Goal: Use online tool/utility: Utilize a website feature to perform a specific function

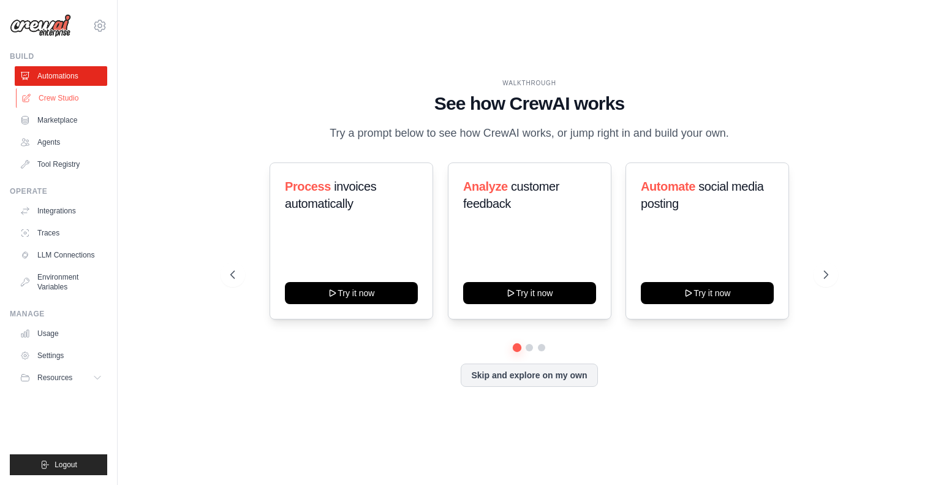
click at [63, 98] on link "Crew Studio" at bounding box center [62, 98] width 93 height 20
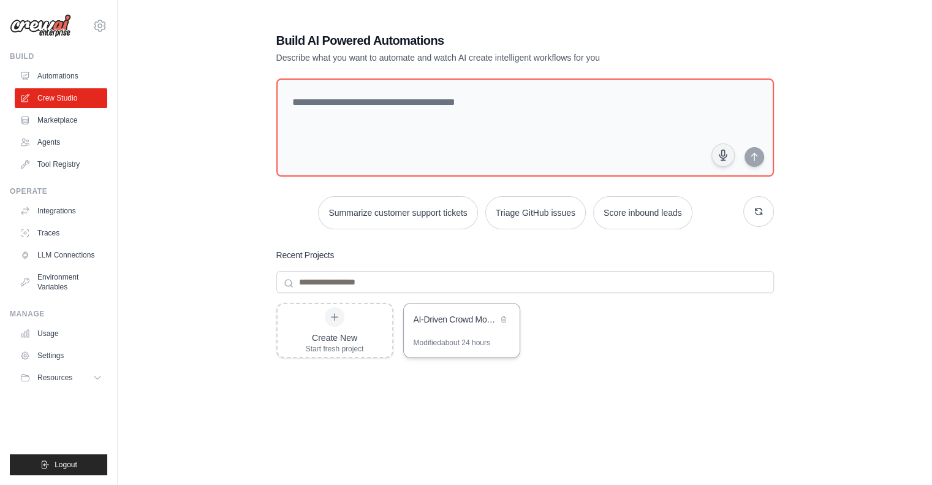
click at [462, 327] on div "AI-Driven Crowd Monitoring System" at bounding box center [456, 320] width 84 height 15
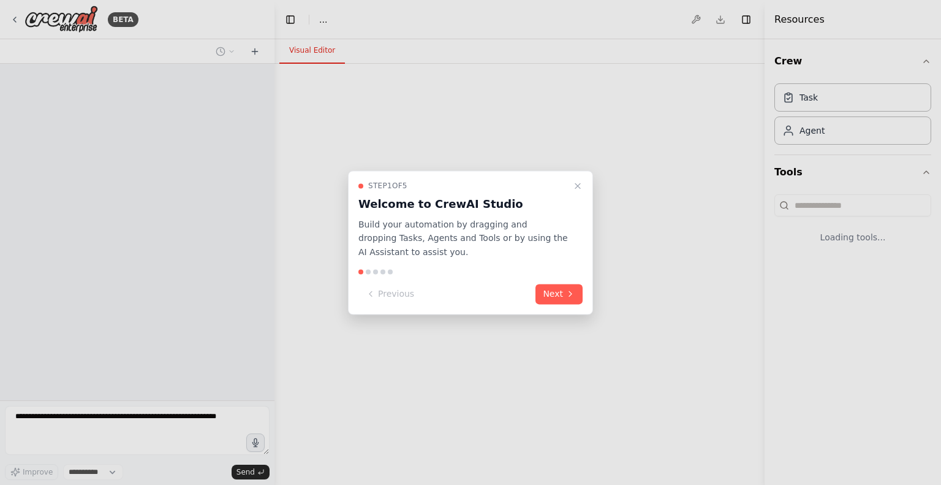
select select "****"
click at [562, 294] on button "Next" at bounding box center [558, 294] width 47 height 20
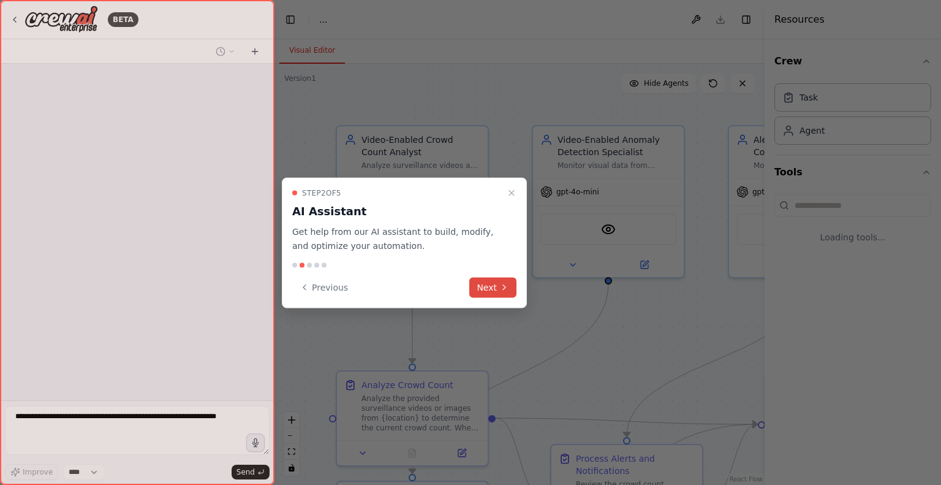
click at [493, 284] on button "Next" at bounding box center [492, 287] width 47 height 20
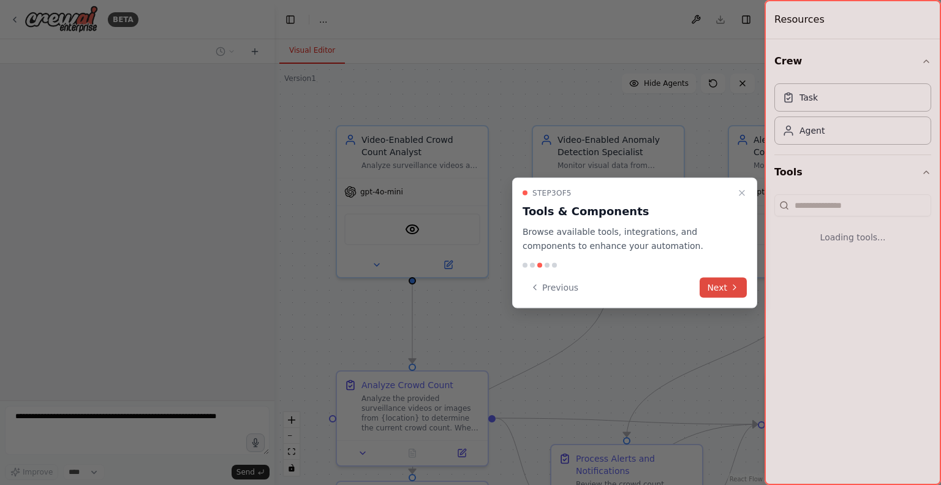
click at [716, 285] on button "Next" at bounding box center [723, 287] width 47 height 20
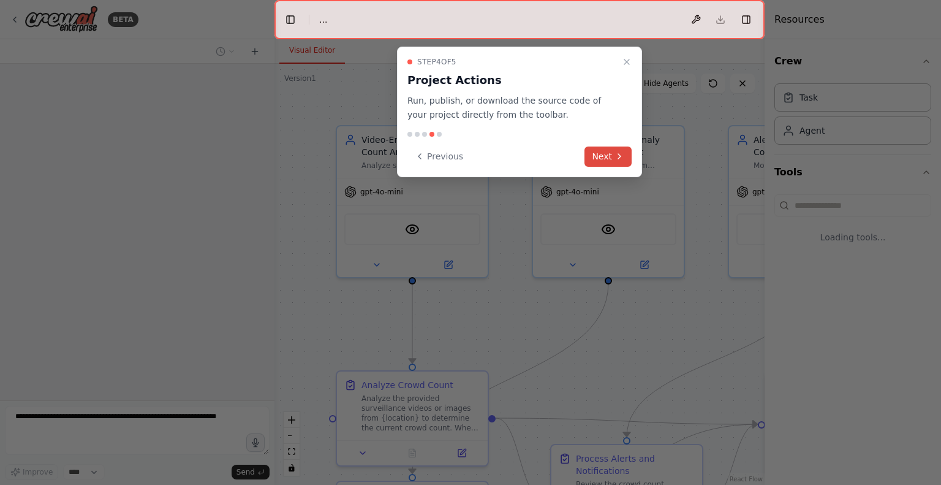
click at [610, 151] on button "Next" at bounding box center [607, 156] width 47 height 20
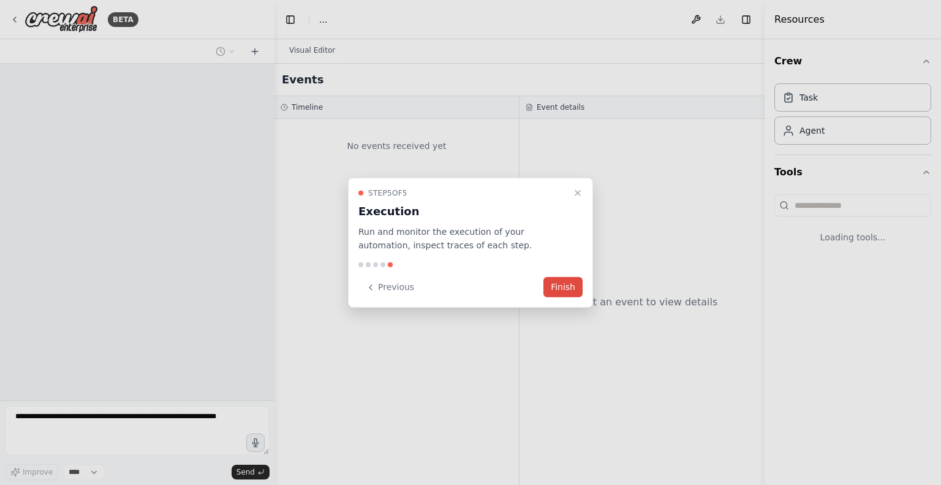
click at [557, 285] on button "Finish" at bounding box center [562, 287] width 39 height 20
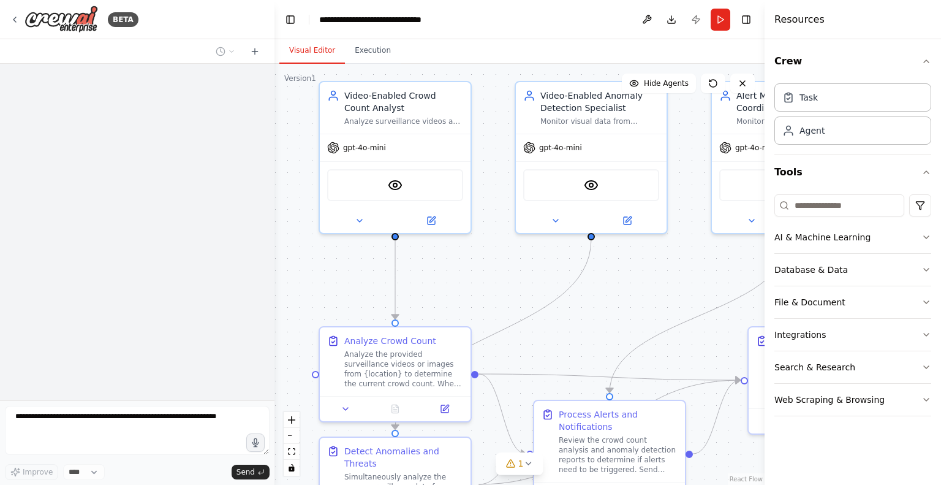
drag, startPoint x: 610, startPoint y: 323, endPoint x: 593, endPoint y: 283, distance: 43.9
click at [593, 283] on div ".deletable-edge-delete-btn { width: 20px; height: 20px; border: 0px solid #ffff…" at bounding box center [519, 274] width 490 height 421
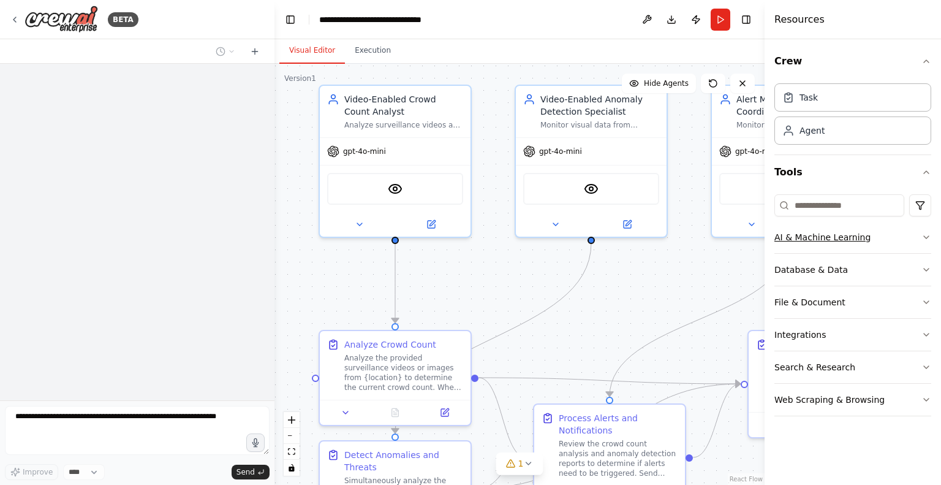
click at [916, 238] on button "AI & Machine Learning" at bounding box center [852, 237] width 157 height 32
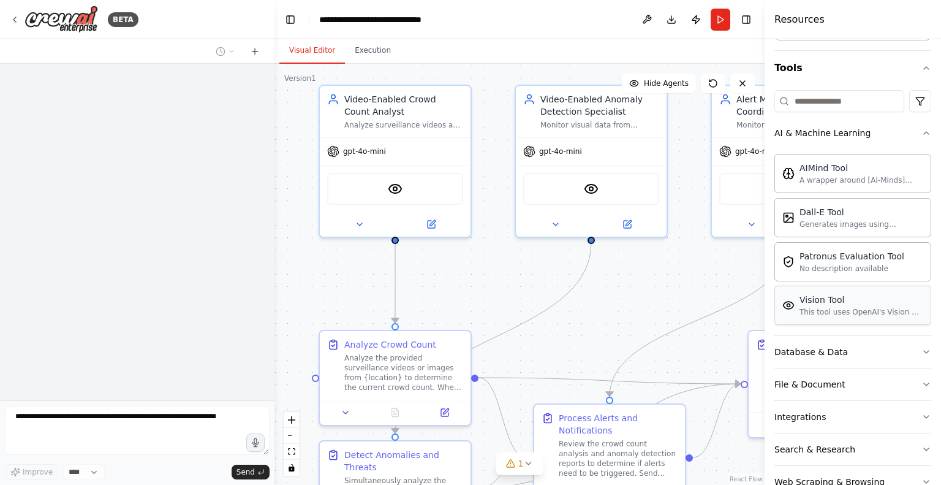
scroll to position [118, 0]
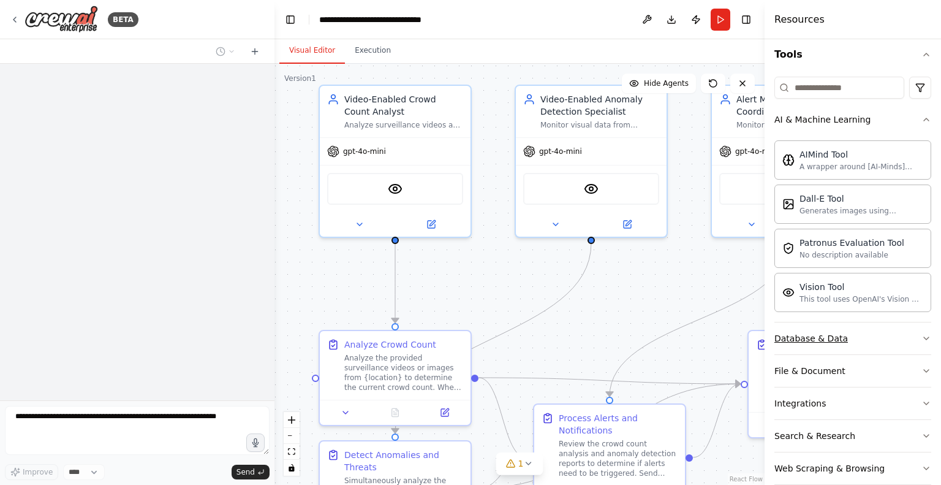
click at [907, 336] on button "Database & Data" at bounding box center [852, 338] width 157 height 32
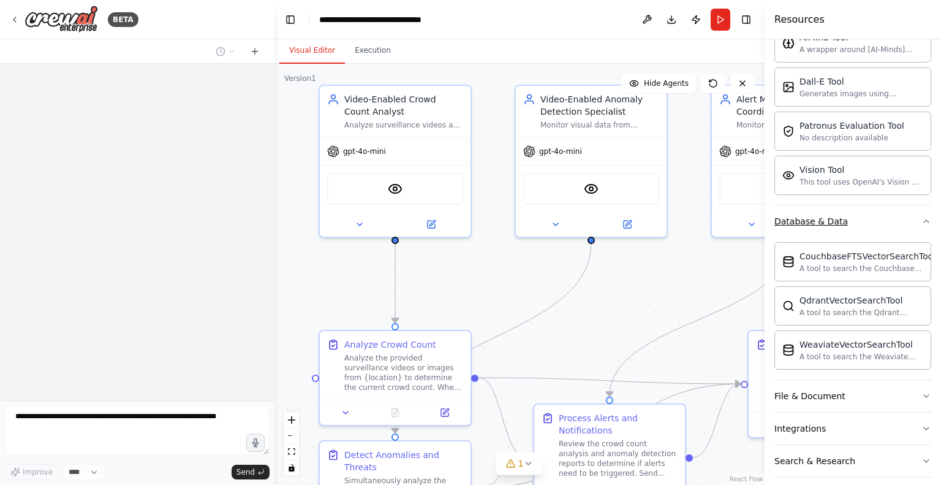
scroll to position [235, 0]
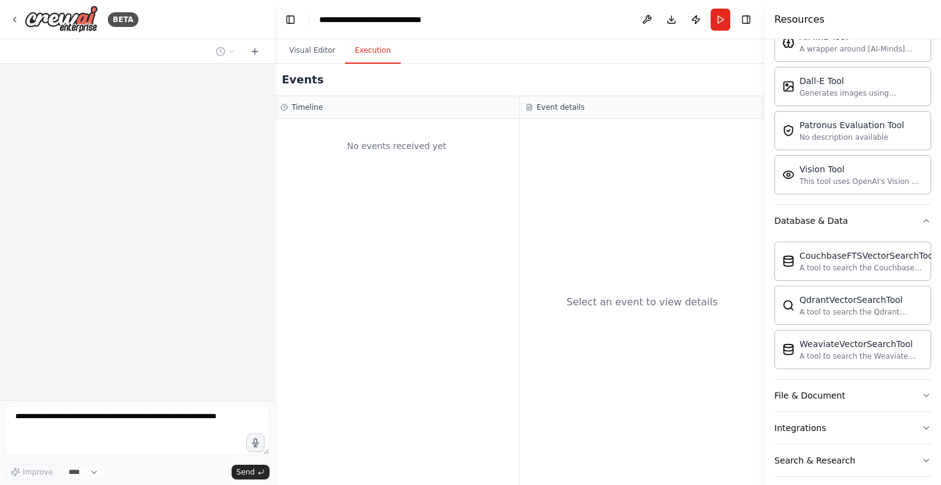
click at [376, 52] on button "Execution" at bounding box center [373, 51] width 56 height 26
click at [730, 14] on button "Run" at bounding box center [721, 20] width 20 height 22
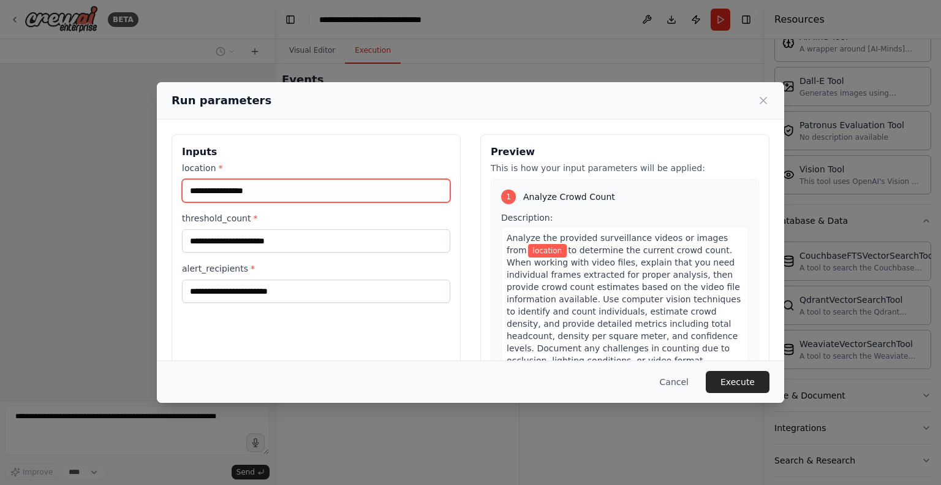
click at [251, 189] on input "location *" at bounding box center [316, 190] width 268 height 23
type input "****"
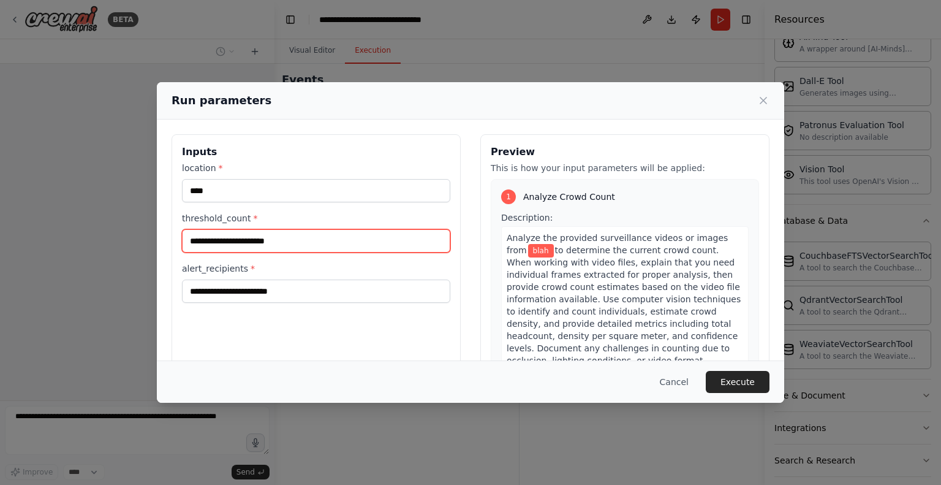
click at [232, 237] on input "threshold_count *" at bounding box center [316, 240] width 268 height 23
type input "****"
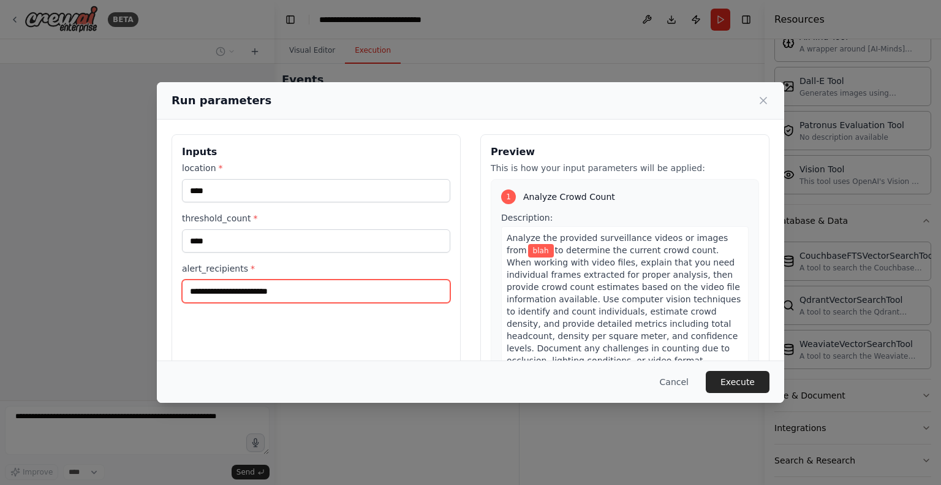
click at [227, 296] on input "alert_recipients *" at bounding box center [316, 290] width 268 height 23
type input "****"
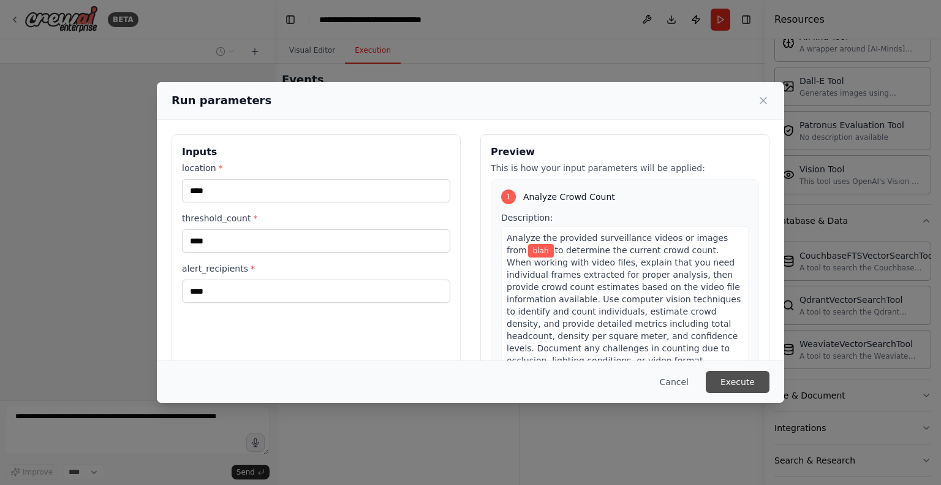
click at [742, 374] on button "Execute" at bounding box center [738, 382] width 64 height 22
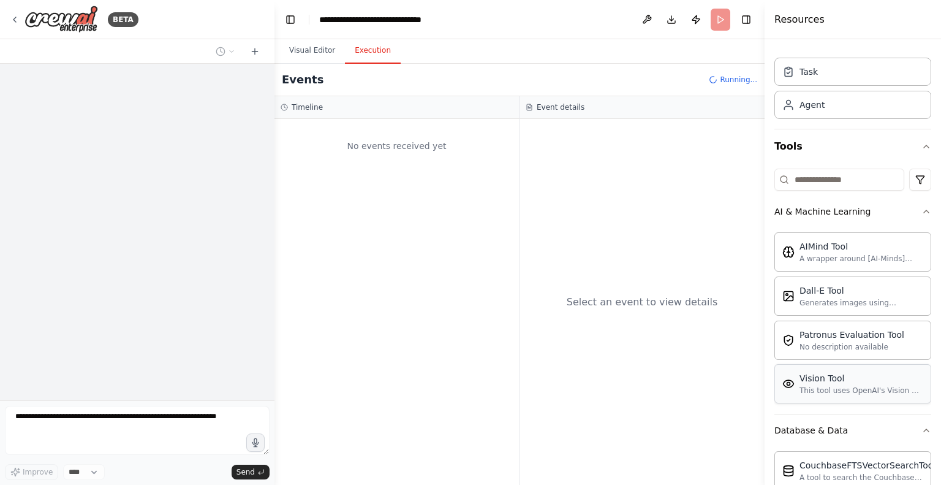
scroll to position [0, 0]
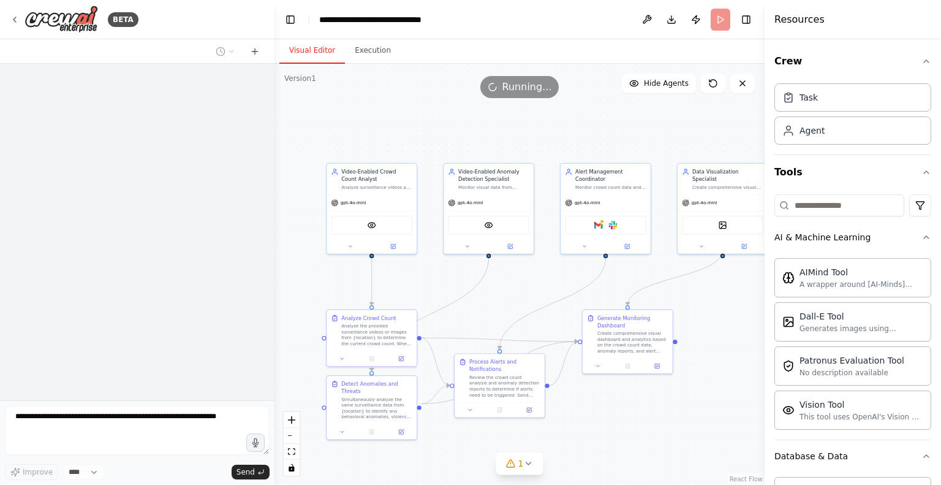
click at [312, 45] on button "Visual Editor" at bounding box center [312, 51] width 66 height 26
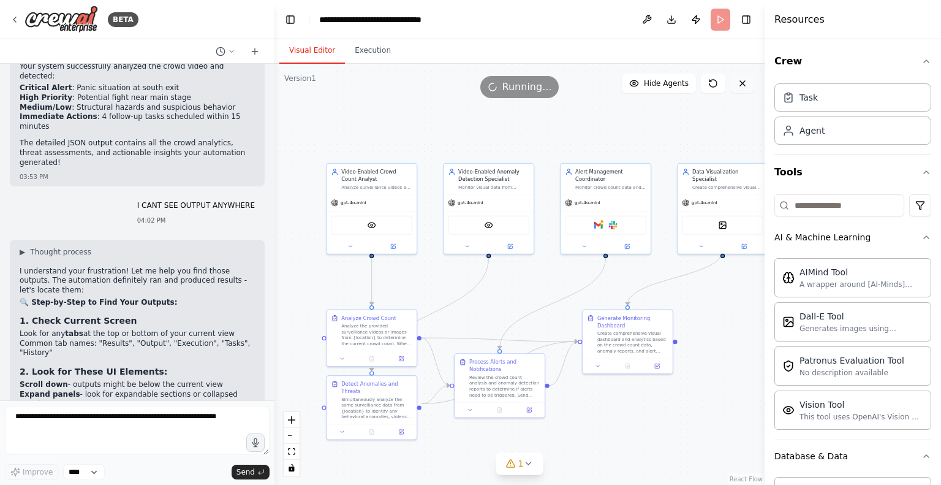
click at [747, 83] on icon at bounding box center [743, 83] width 10 height 10
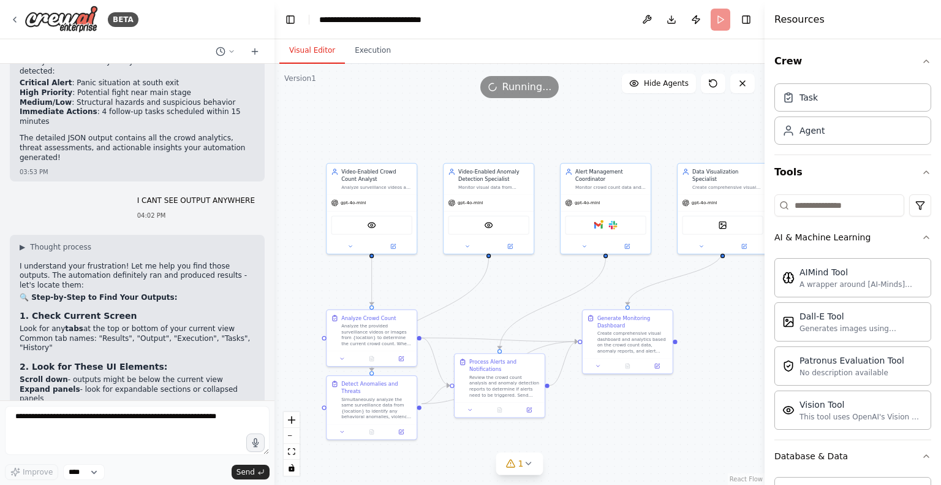
scroll to position [5885, 0]
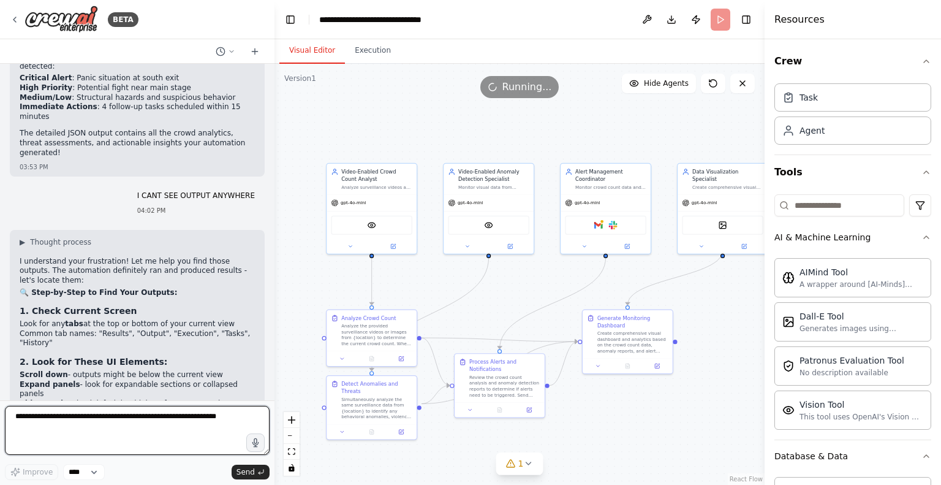
click at [56, 416] on textarea at bounding box center [137, 430] width 265 height 49
click at [56, 417] on textarea at bounding box center [137, 430] width 265 height 49
type textarea "**********"
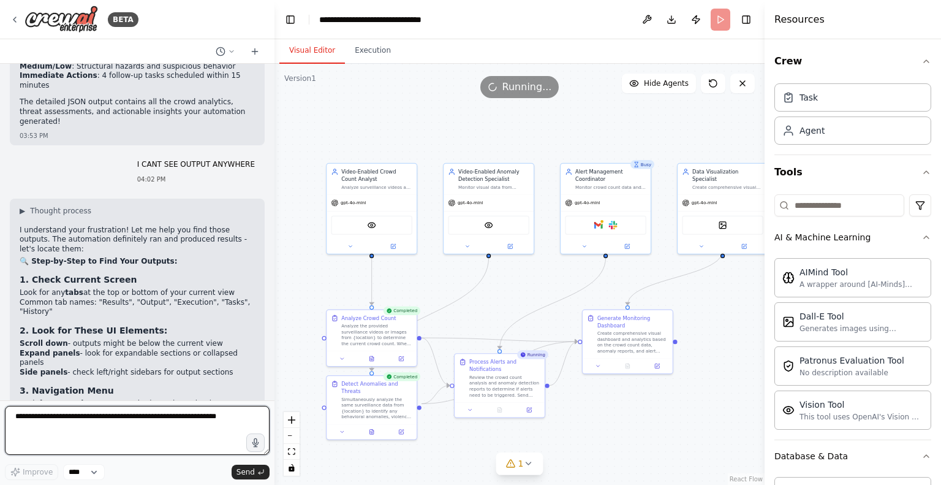
scroll to position [5938, 0]
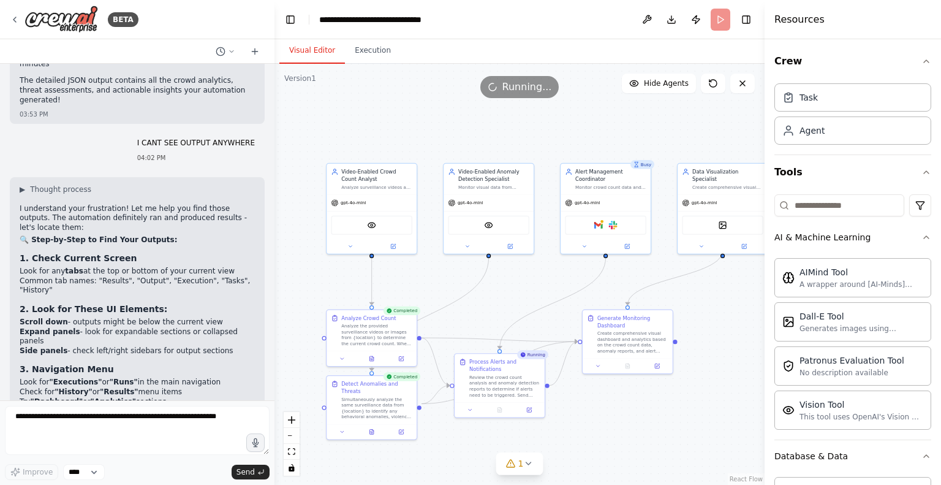
drag, startPoint x: 188, startPoint y: 369, endPoint x: 15, endPoint y: 357, distance: 173.8
copy p "after downloading this ...i started doing crewai run..but it is asking me for o…"
click at [52, 421] on textarea at bounding box center [137, 430] width 265 height 49
paste textarea "**********"
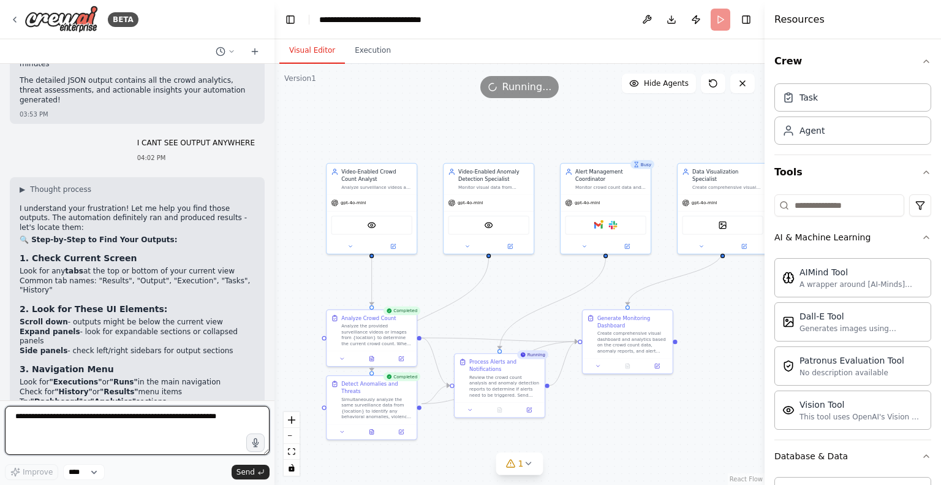
type textarea "**********"
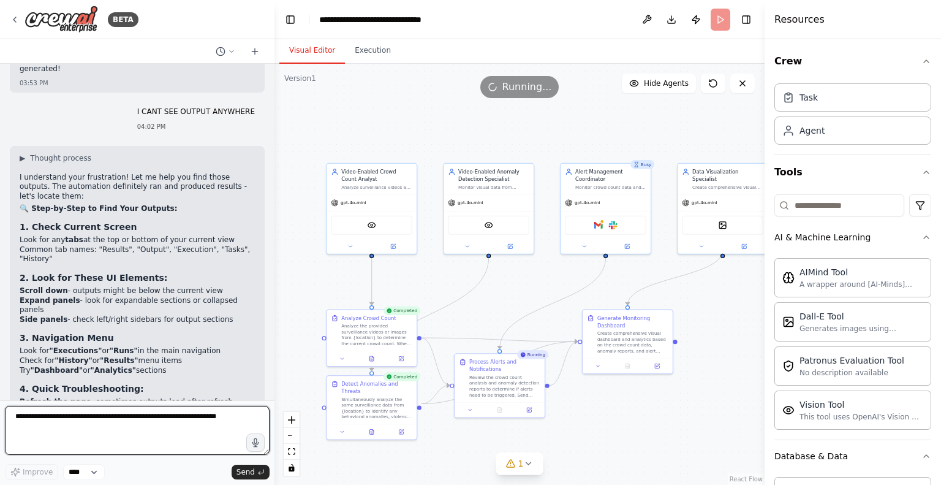
scroll to position [5991, 0]
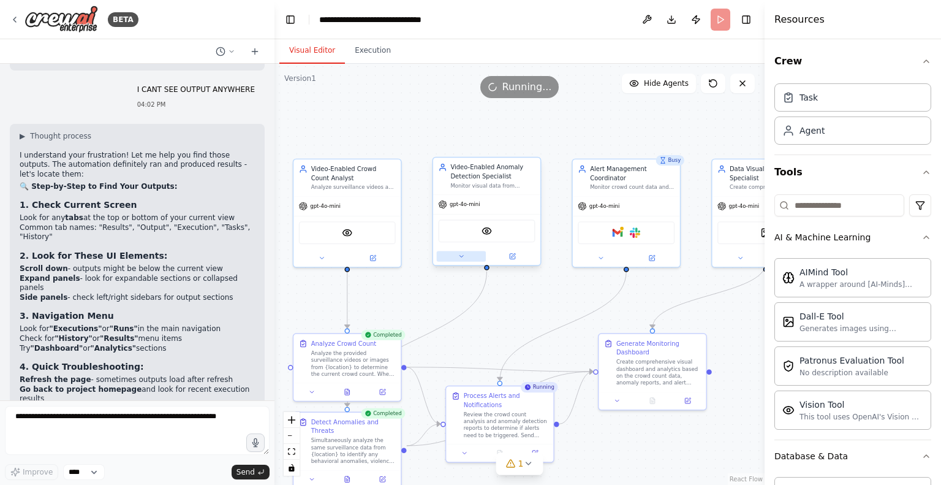
click at [459, 254] on icon at bounding box center [461, 255] width 7 height 7
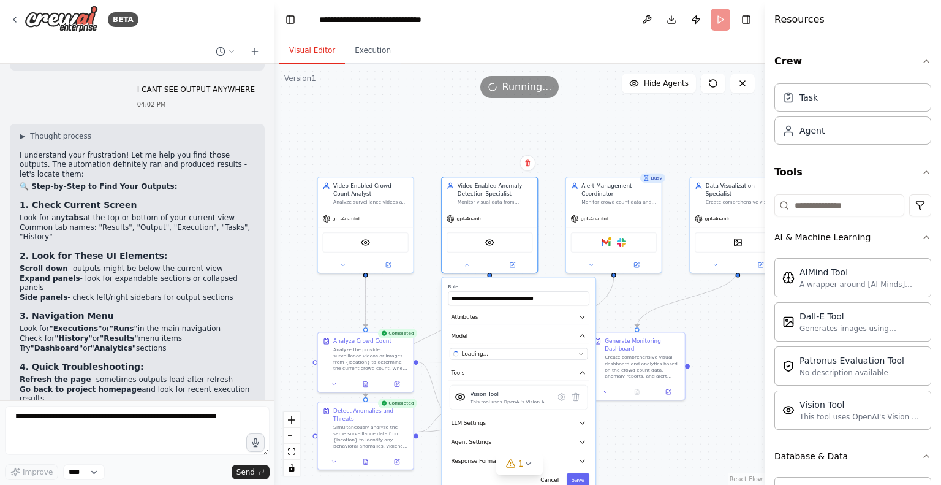
click at [581, 411] on div "**********" at bounding box center [519, 385] width 154 height 216
click at [581, 421] on icon "button" at bounding box center [582, 422] width 4 height 2
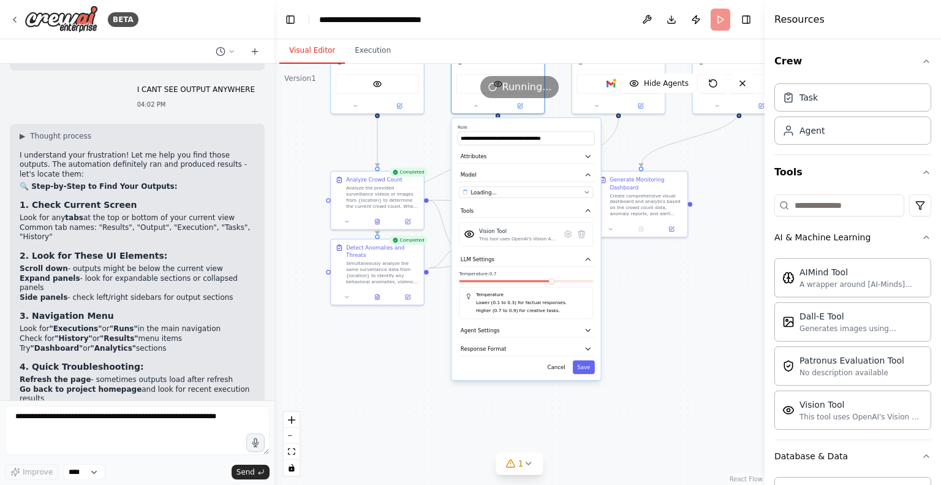
drag, startPoint x: 705, startPoint y: 412, endPoint x: 677, endPoint y: 227, distance: 187.1
click at [677, 227] on div ".deletable-edge-delete-btn { width: 20px; height: 20px; border: 0px solid #ffff…" at bounding box center [519, 274] width 490 height 421
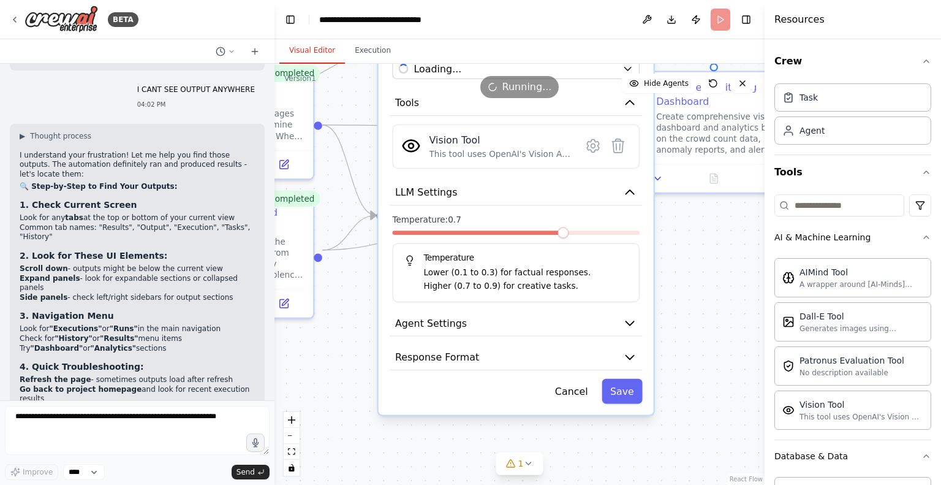
drag, startPoint x: 545, startPoint y: 214, endPoint x: 555, endPoint y: 174, distance: 41.0
click at [555, 174] on div "**********" at bounding box center [516, 173] width 275 height 483
click at [627, 324] on icon "button" at bounding box center [630, 323] width 14 height 14
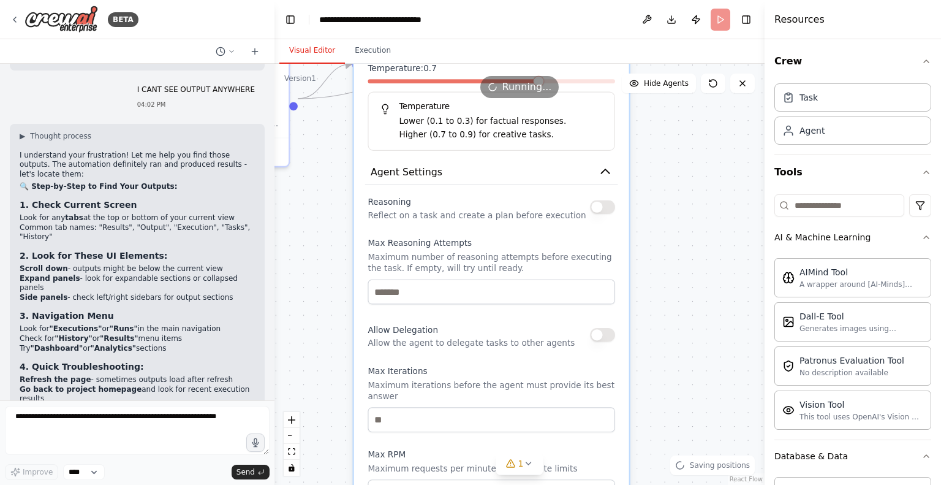
drag, startPoint x: 703, startPoint y: 342, endPoint x: 679, endPoint y: 192, distance: 152.7
click at [679, 192] on div ".deletable-edge-delete-btn { width: 20px; height: 20px; border: 0px solid #ffff…" at bounding box center [519, 274] width 490 height 421
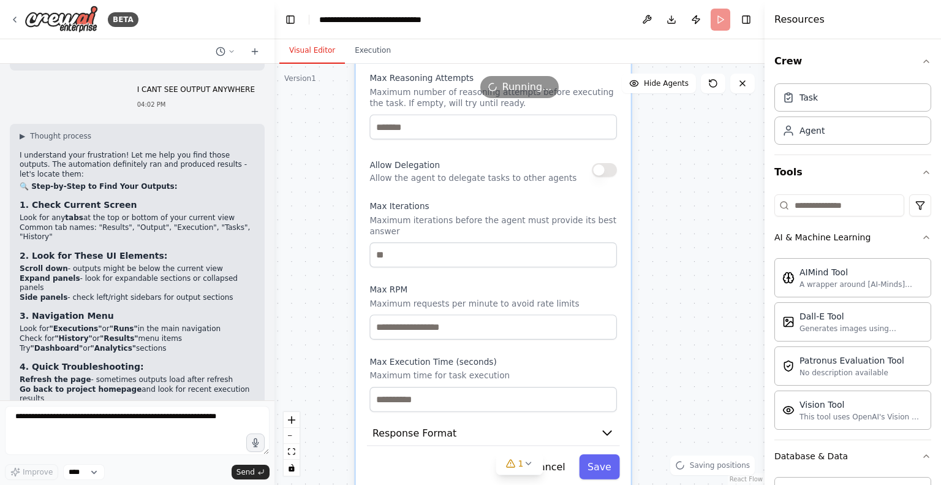
drag, startPoint x: 682, startPoint y: 370, endPoint x: 684, endPoint y: 205, distance: 165.4
click at [684, 205] on div ".deletable-edge-delete-btn { width: 20px; height: 20px; border: 0px solid #ffff…" at bounding box center [519, 274] width 490 height 421
click at [607, 420] on button "Response Format" at bounding box center [493, 433] width 253 height 26
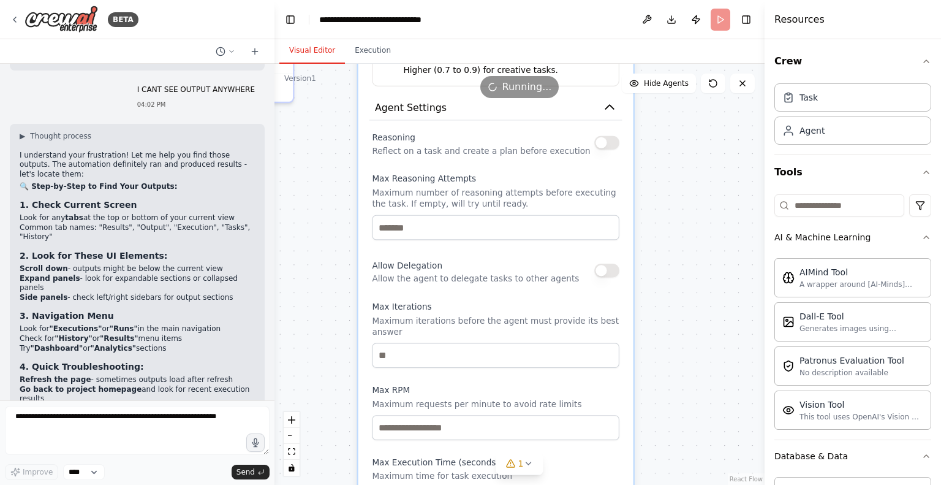
drag, startPoint x: 677, startPoint y: 293, endPoint x: 687, endPoint y: 443, distance: 149.8
click at [687, 443] on div ".deletable-edge-delete-btn { width: 20px; height: 20px; border: 0px solid #ffff…" at bounding box center [519, 274] width 490 height 421
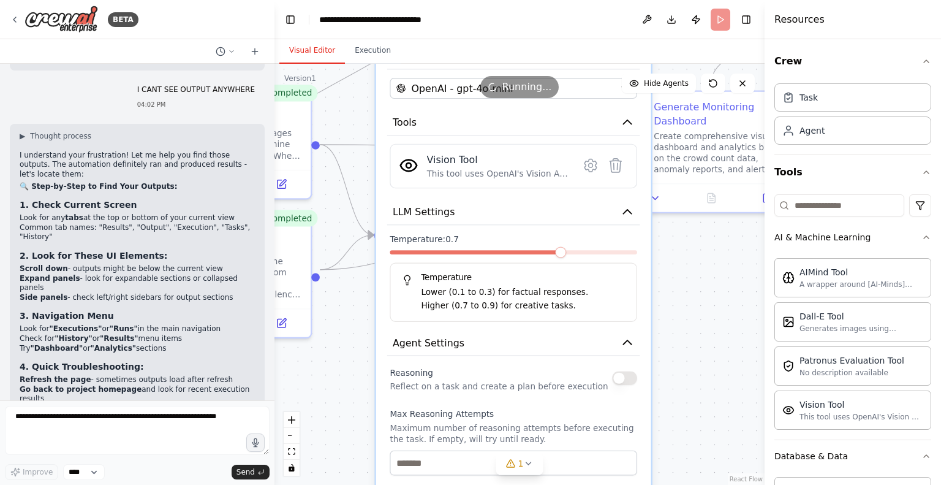
drag, startPoint x: 667, startPoint y: 252, endPoint x: 680, endPoint y: 455, distance: 203.8
click at [680, 455] on div ".deletable-edge-delete-btn { width: 20px; height: 20px; border: 0px solid #ffff…" at bounding box center [519, 274] width 490 height 421
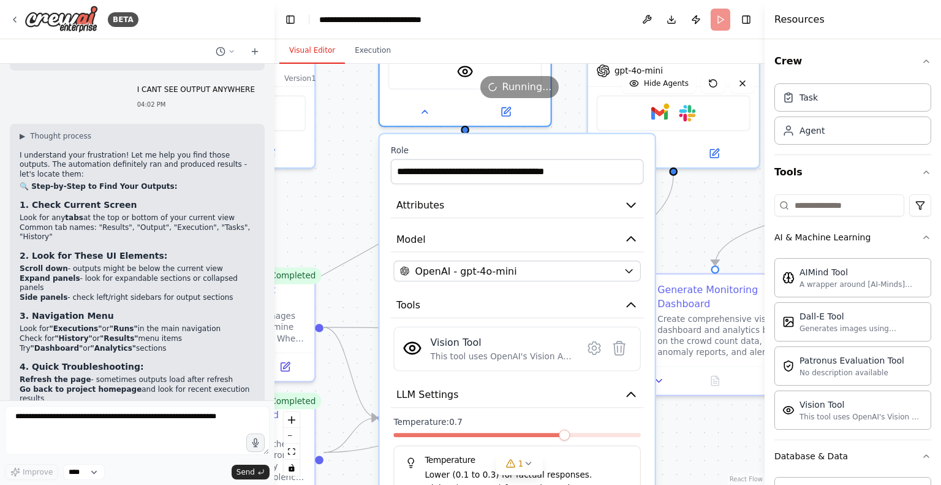
drag, startPoint x: 697, startPoint y: 270, endPoint x: 698, endPoint y: 436, distance: 165.4
click at [698, 436] on div ".deletable-edge-delete-btn { width: 20px; height: 20px; border: 0px solid #ffff…" at bounding box center [519, 274] width 490 height 421
click at [590, 350] on icon at bounding box center [594, 348] width 12 height 12
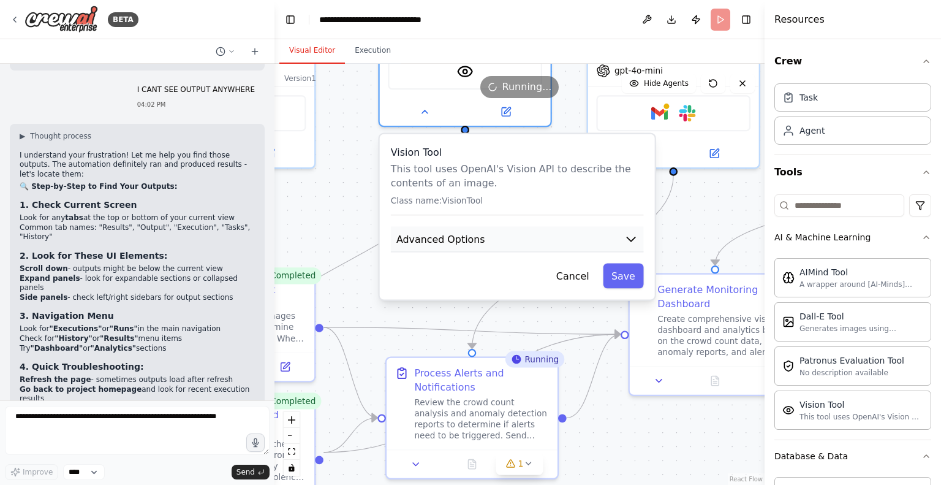
click at [625, 232] on icon "button" at bounding box center [631, 239] width 14 height 14
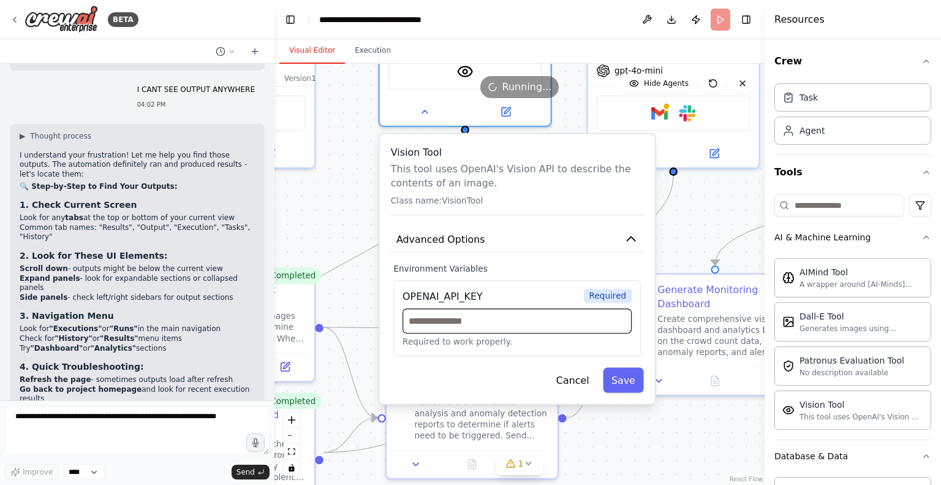
click at [534, 319] on input "text" at bounding box center [516, 320] width 229 height 25
paste input "**********"
type input "**********"
paste input "**********"
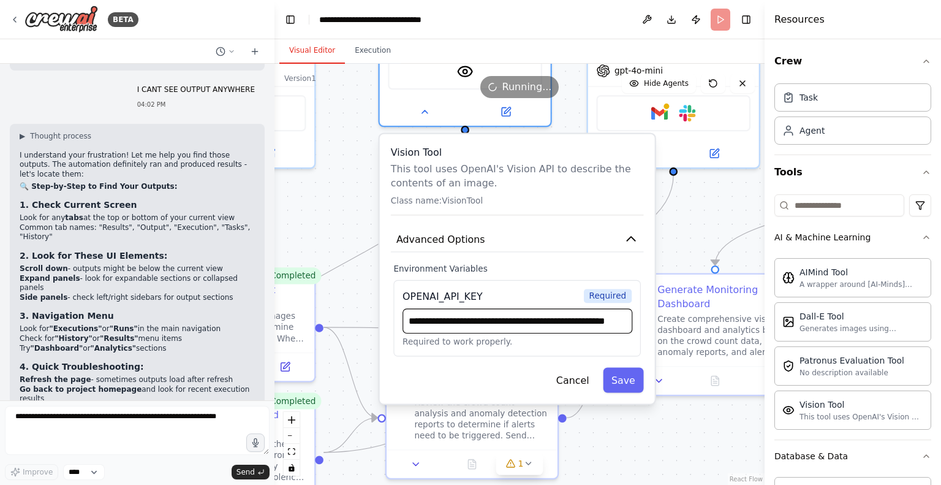
scroll to position [0, 75]
type input "**********"
click at [628, 380] on button "Save" at bounding box center [623, 380] width 40 height 25
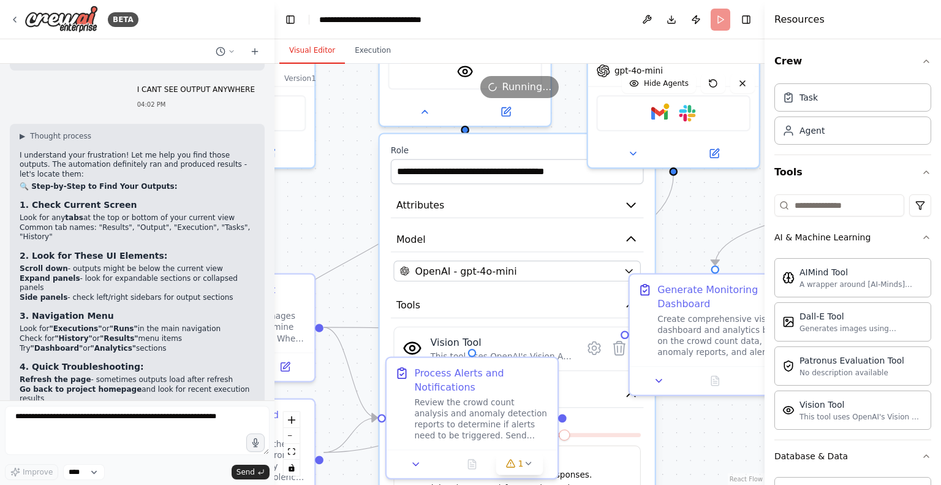
click at [629, 279] on div "**********" at bounding box center [351, 164] width 556 height 477
click at [626, 270] on icon "button" at bounding box center [628, 271] width 7 height 3
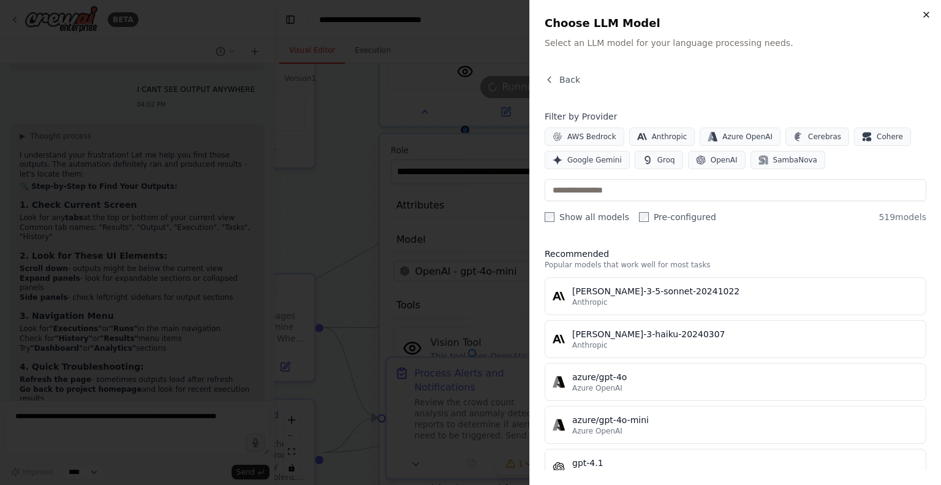
click at [923, 15] on icon "button" at bounding box center [926, 15] width 10 height 10
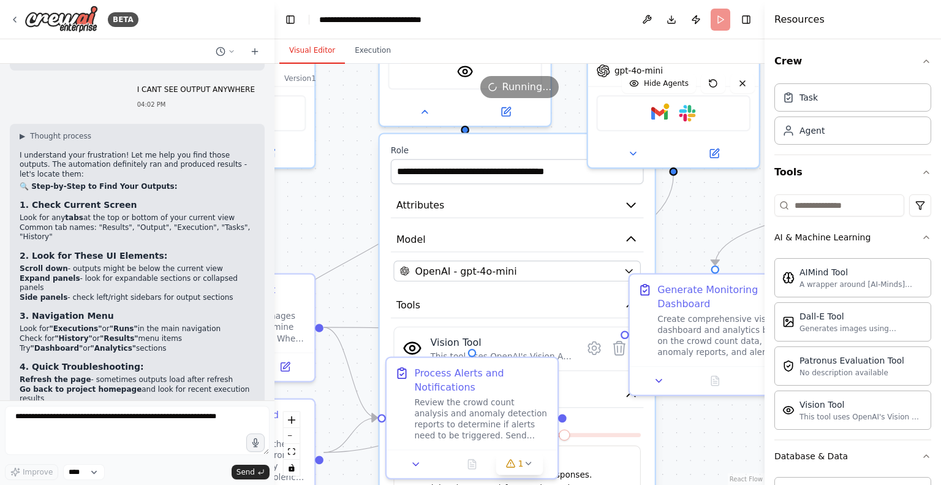
click at [684, 224] on div ".deletable-edge-delete-btn { width: 20px; height: 20px; border: 0px solid #ffff…" at bounding box center [519, 274] width 490 height 421
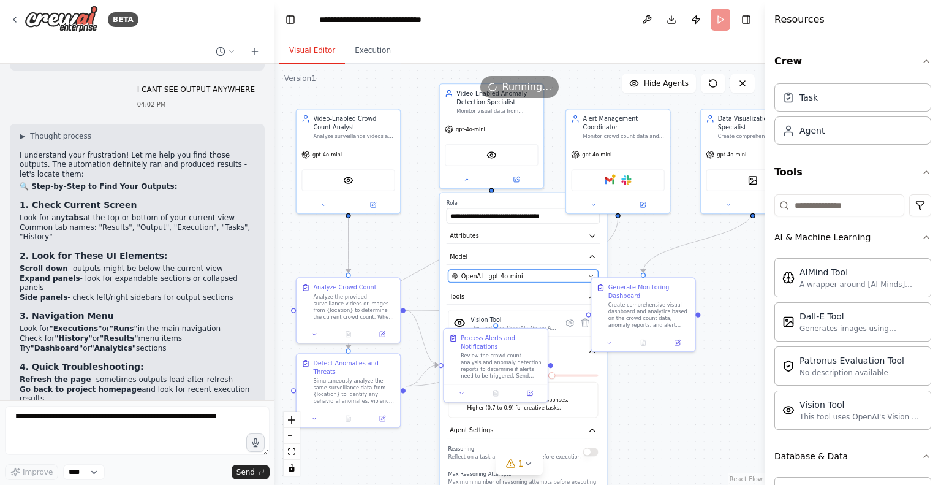
click at [590, 275] on icon "button" at bounding box center [591, 276] width 4 height 2
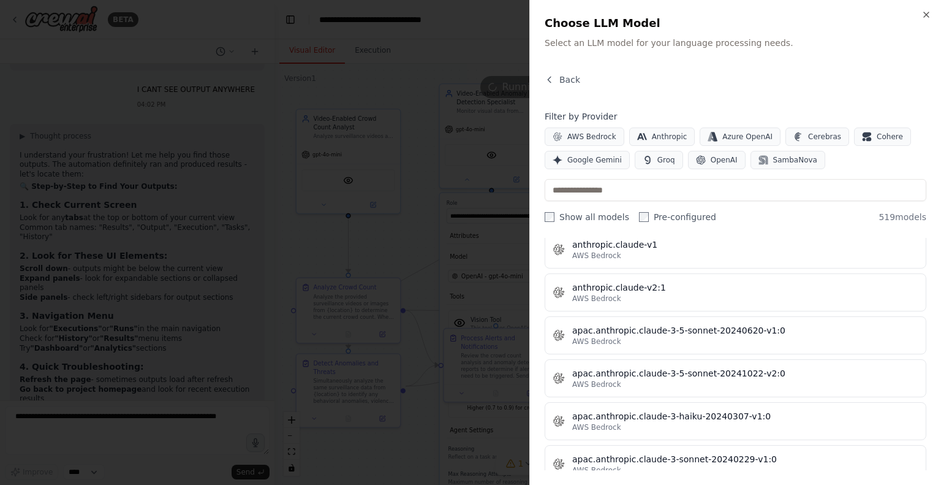
scroll to position [1340, 0]
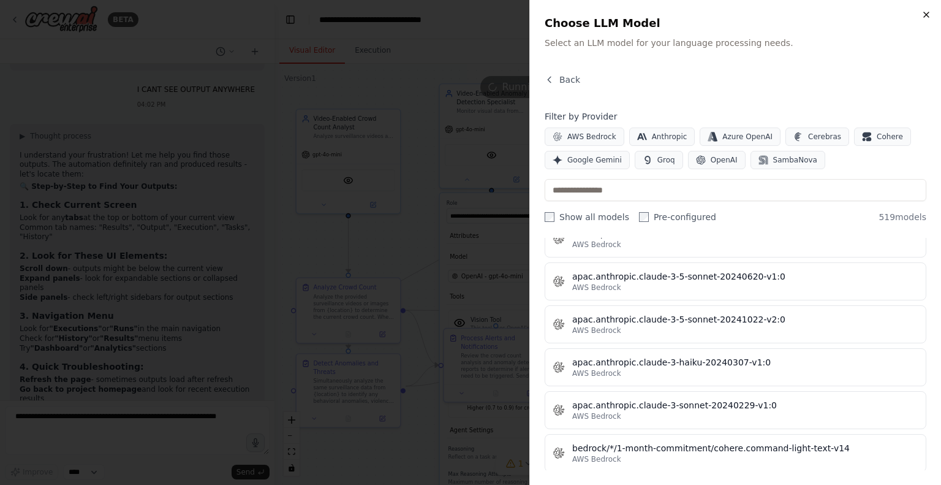
click at [926, 15] on icon "button" at bounding box center [926, 14] width 5 height 5
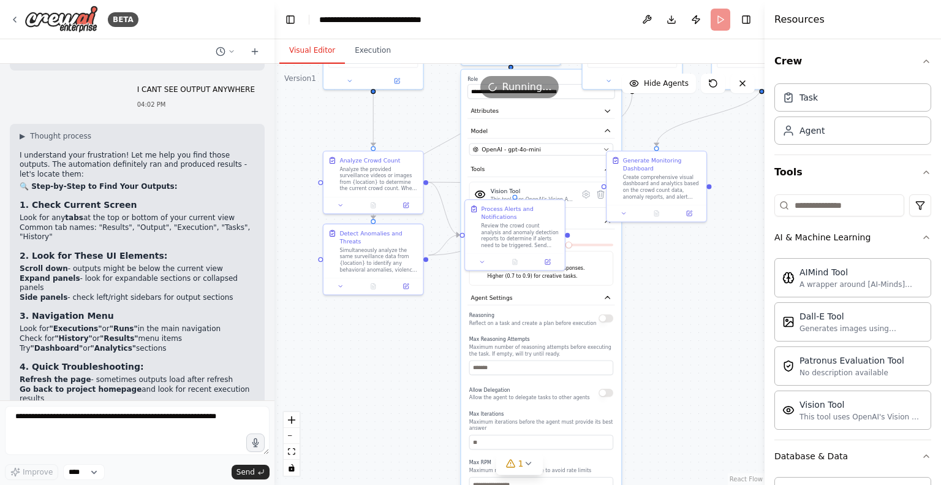
drag, startPoint x: 426, startPoint y: 340, endPoint x: 433, endPoint y: 161, distance: 179.6
click at [433, 161] on div ".deletable-edge-delete-btn { width: 20px; height: 20px; border: 0px solid #ffff…" at bounding box center [519, 274] width 490 height 421
click at [436, 352] on div ".deletable-edge-delete-btn { width: 20px; height: 20px; border: 0px solid #ffff…" at bounding box center [519, 274] width 490 height 421
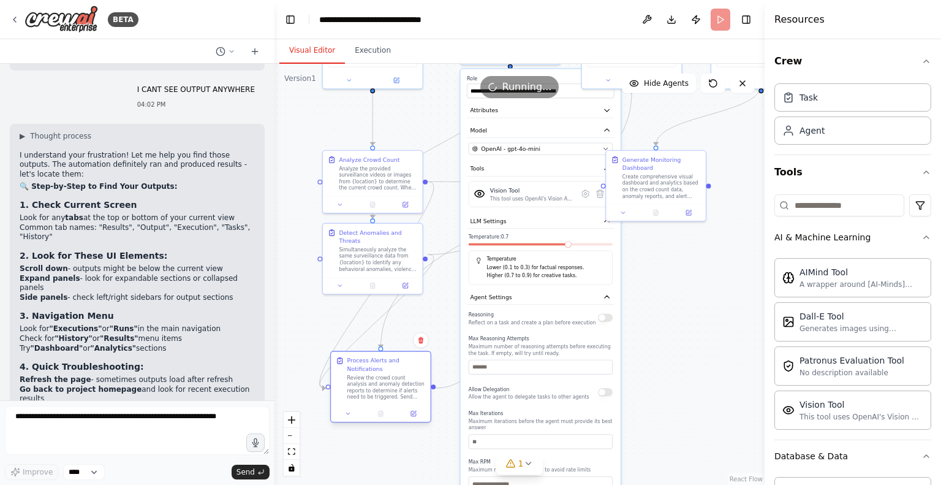
drag, startPoint x: 497, startPoint y: 230, endPoint x: 349, endPoint y: 393, distance: 221.2
click at [349, 393] on div "Review the crowd count analysis and anomaly detection reports to determine if a…" at bounding box center [386, 387] width 78 height 26
click at [648, 161] on div "Generate Monitoring Dashboard" at bounding box center [661, 162] width 78 height 16
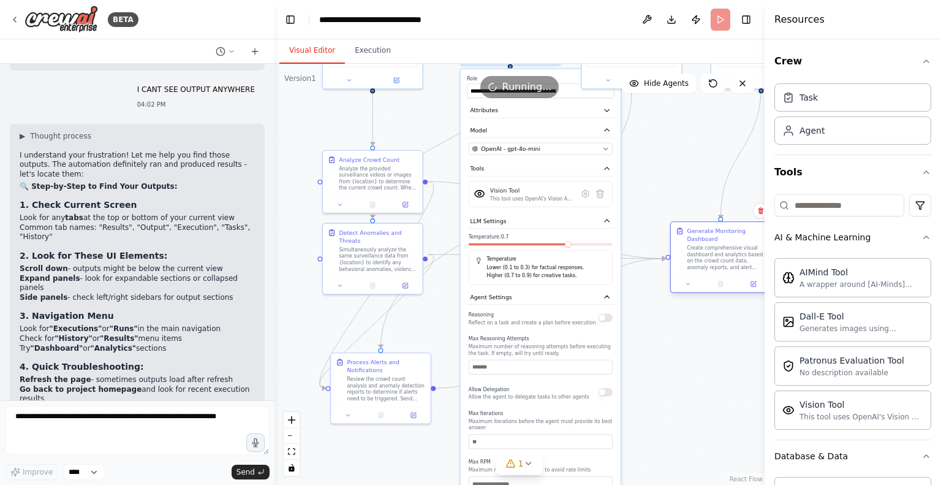
drag, startPoint x: 656, startPoint y: 185, endPoint x: 730, endPoint y: 261, distance: 106.1
click at [730, 261] on div "Create comprehensive visual dashboard and analytics based on the crowd count da…" at bounding box center [726, 257] width 78 height 26
click at [603, 151] on button "OpenAI - gpt-4o-mini" at bounding box center [541, 149] width 144 height 12
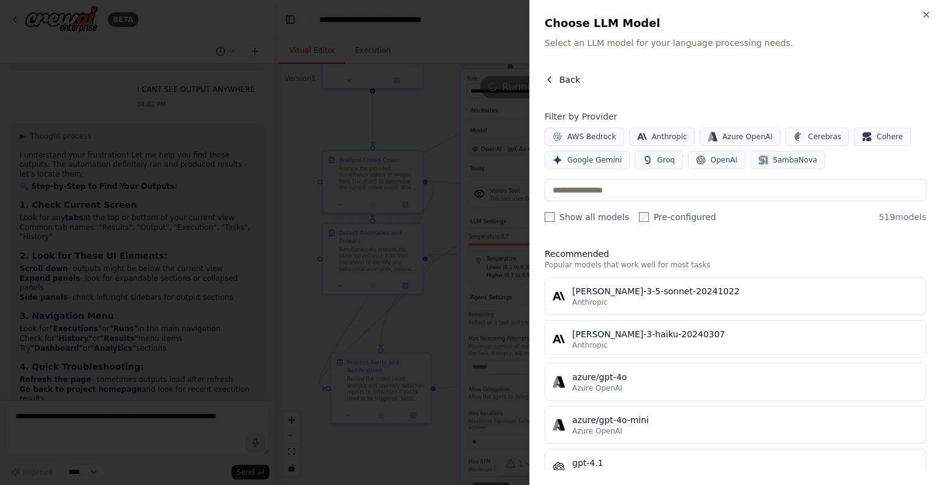
click at [551, 79] on icon "button" at bounding box center [550, 80] width 10 height 10
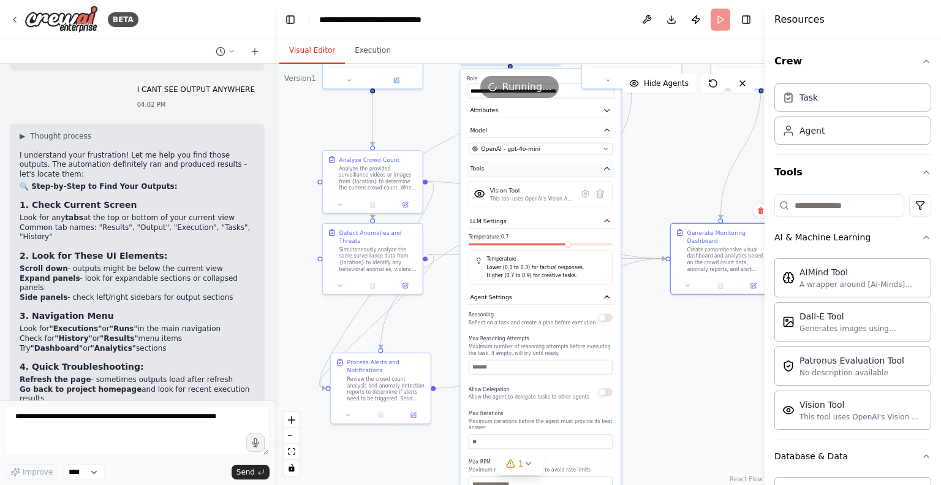
click at [609, 162] on button "Tools" at bounding box center [540, 168] width 147 height 15
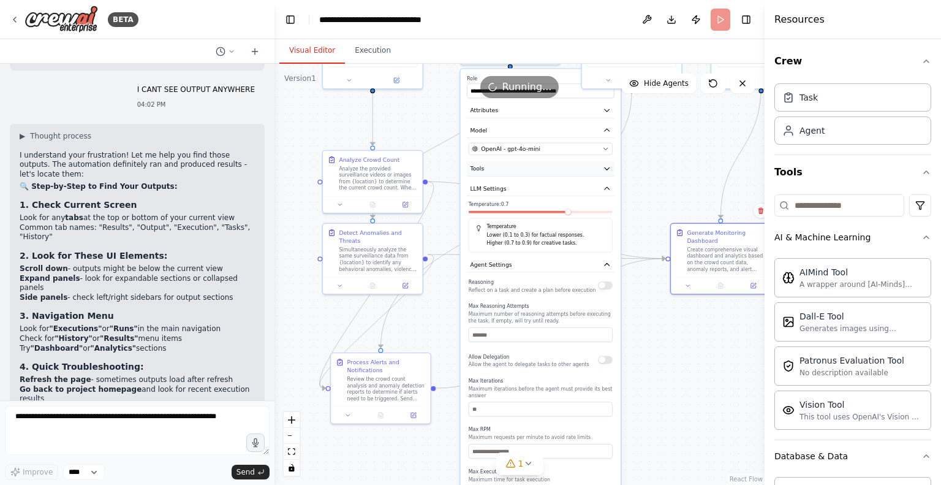
click at [609, 162] on button "Tools" at bounding box center [540, 168] width 147 height 15
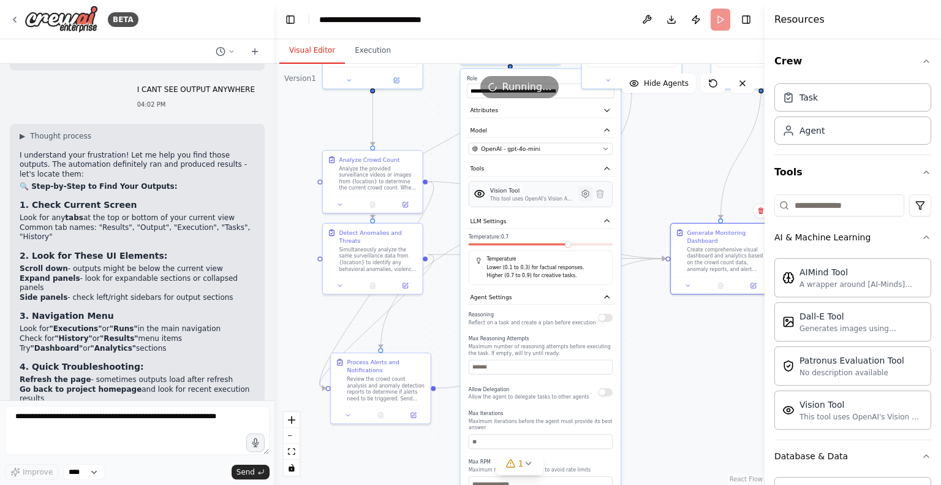
click at [584, 191] on icon at bounding box center [585, 193] width 7 height 7
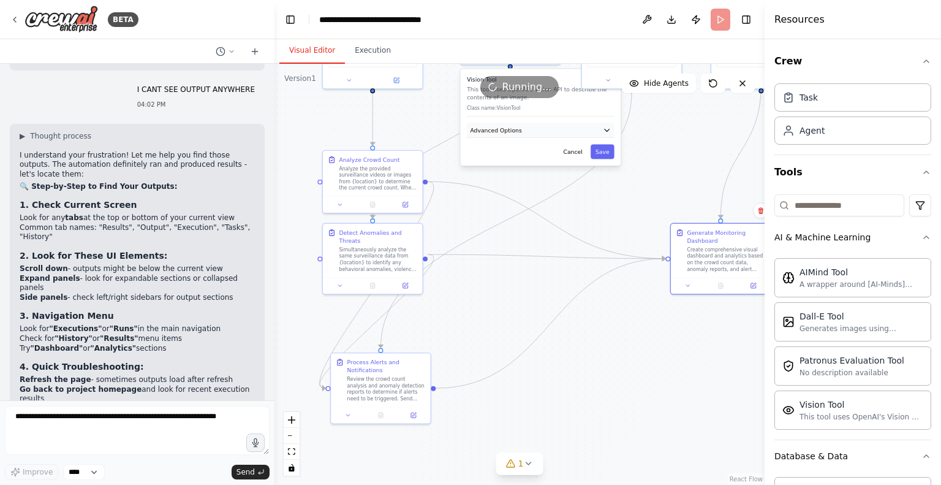
click at [601, 126] on button "Advanced Options" at bounding box center [540, 130] width 147 height 15
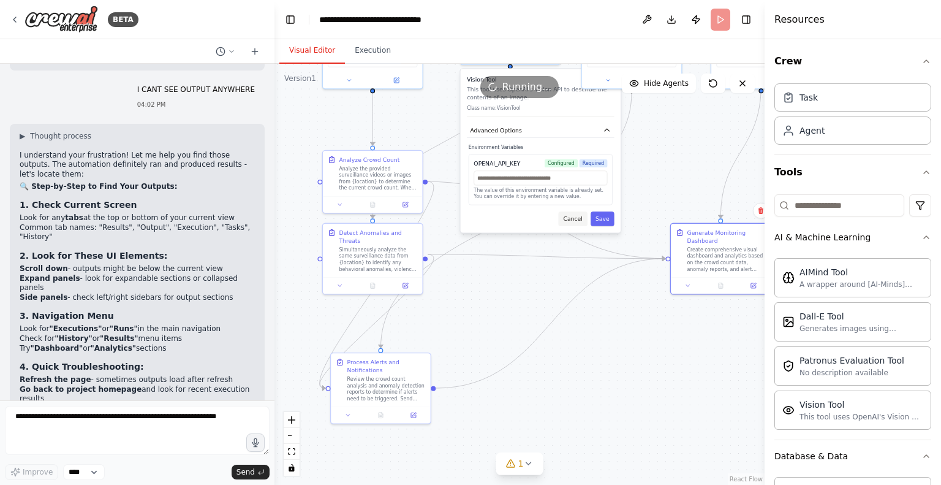
click at [576, 220] on button "Cancel" at bounding box center [573, 218] width 29 height 15
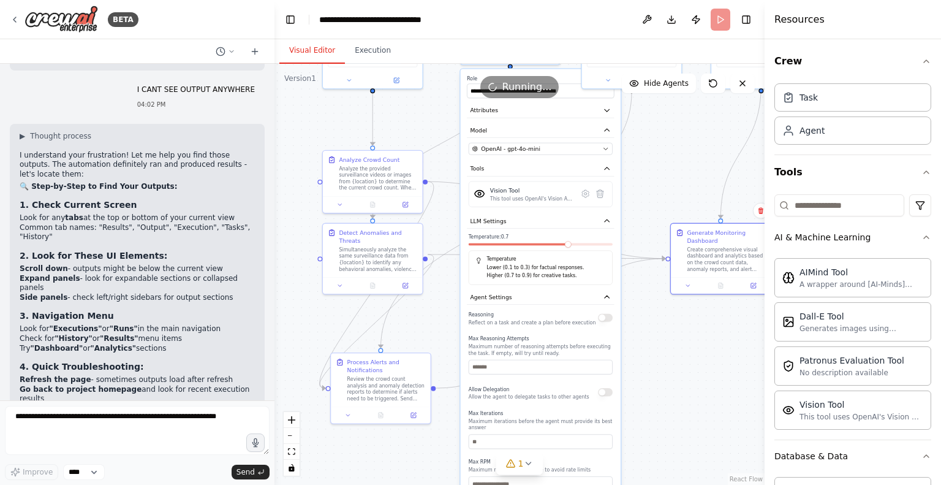
click at [662, 181] on div ".deletable-edge-delete-btn { width: 20px; height: 20px; border: 0px solid #ffff…" at bounding box center [519, 274] width 490 height 421
click at [744, 81] on icon at bounding box center [742, 83] width 5 height 5
click at [674, 149] on div ".deletable-edge-delete-btn { width: 20px; height: 20px; border: 0px solid #ffff…" at bounding box center [519, 274] width 490 height 421
click at [674, 19] on button "Download" at bounding box center [672, 20] width 20 height 22
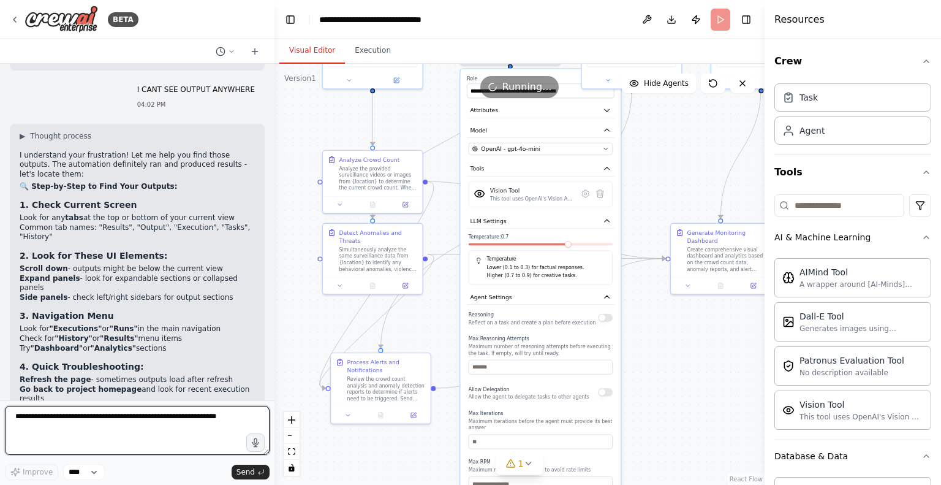
click at [162, 417] on textarea at bounding box center [137, 430] width 265 height 49
drag, startPoint x: 189, startPoint y: 369, endPoint x: 5, endPoint y: 355, distance: 184.9
click at [5, 355] on div "Hello! I'm the CrewAI assistant. What kind of automation do you want to build? …" at bounding box center [137, 232] width 274 height 336
copy p "after downloading this ...i started doing crewai run..but it is asking me for o…"
click at [88, 413] on textarea at bounding box center [137, 430] width 265 height 49
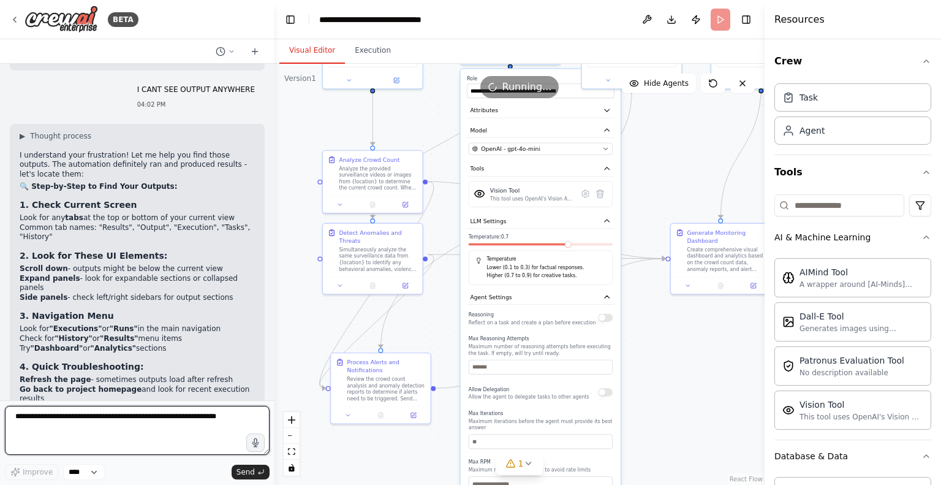
paste textarea "**********"
type textarea "**********"
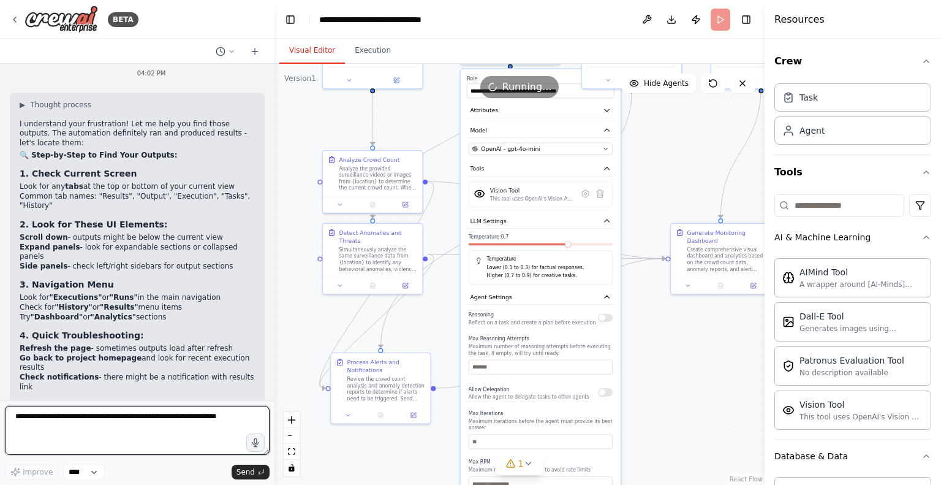
scroll to position [6044, 0]
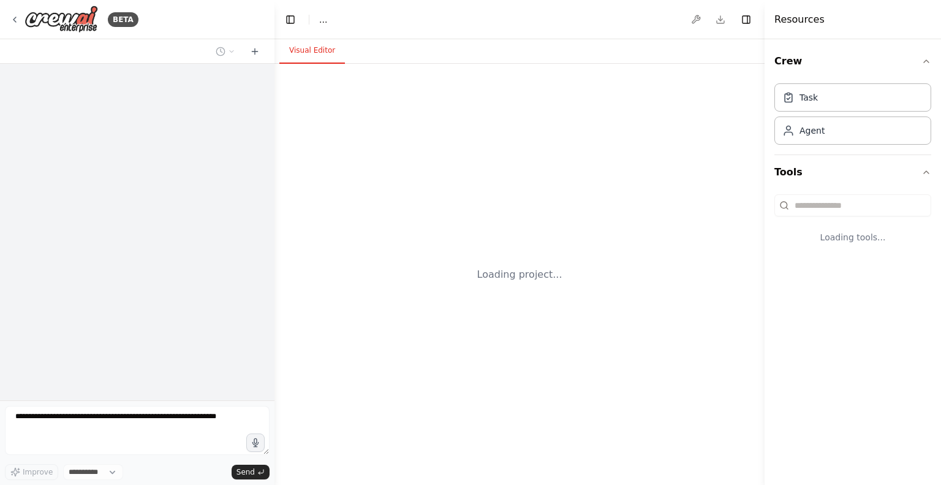
select select "****"
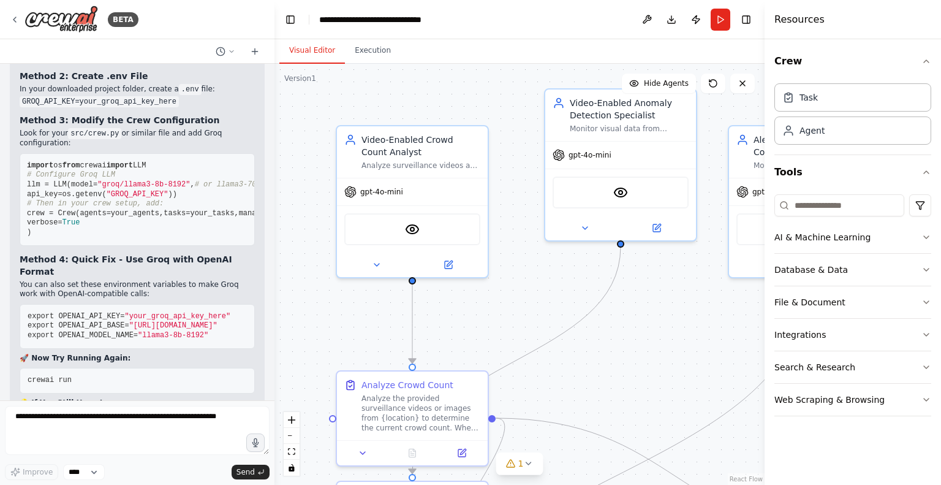
scroll to position [8050, 0]
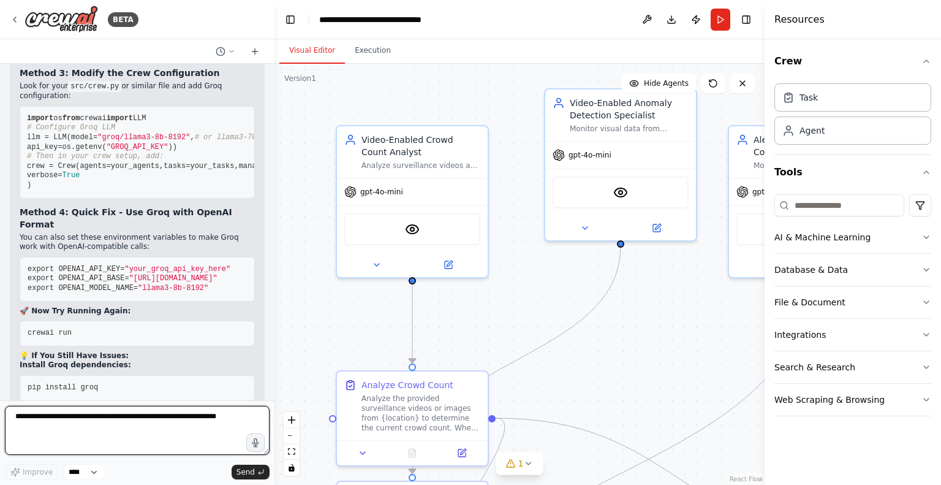
click at [117, 419] on textarea at bounding box center [137, 430] width 265 height 49
click at [102, 418] on textarea at bounding box center [137, 430] width 265 height 49
type textarea "*********"
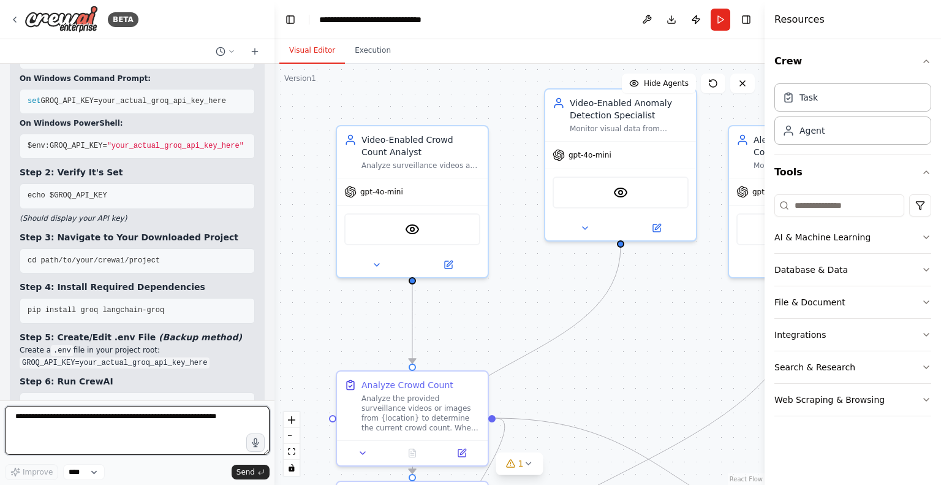
scroll to position [8653, 0]
click at [197, 428] on textarea at bounding box center [137, 430] width 265 height 49
paste textarea "**********"
type textarea "**********"
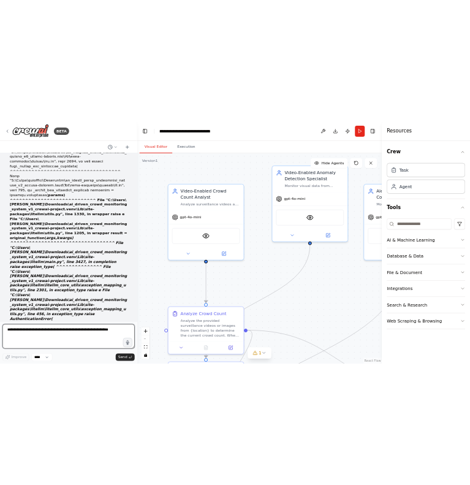
scroll to position [11567, 0]
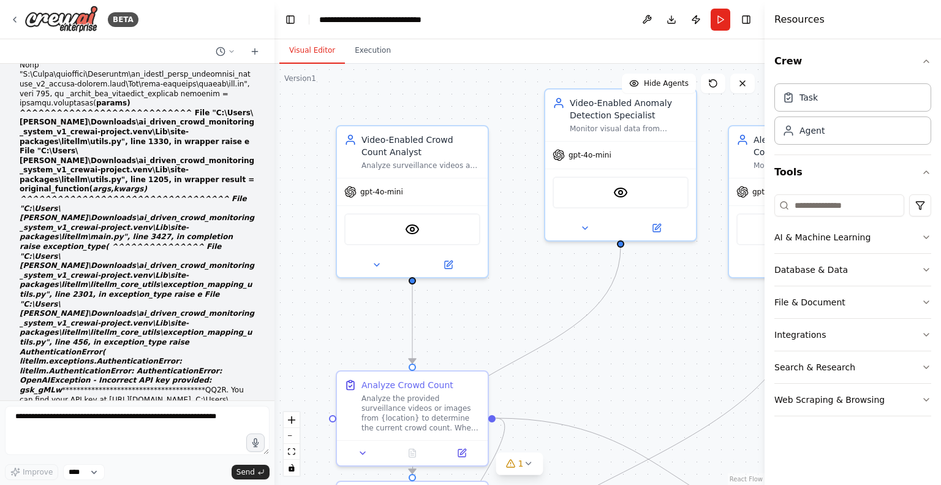
drag, startPoint x: 26, startPoint y: 295, endPoint x: 65, endPoint y: 308, distance: 40.7
copy code "from langchain_groq import ChatGroq import os"
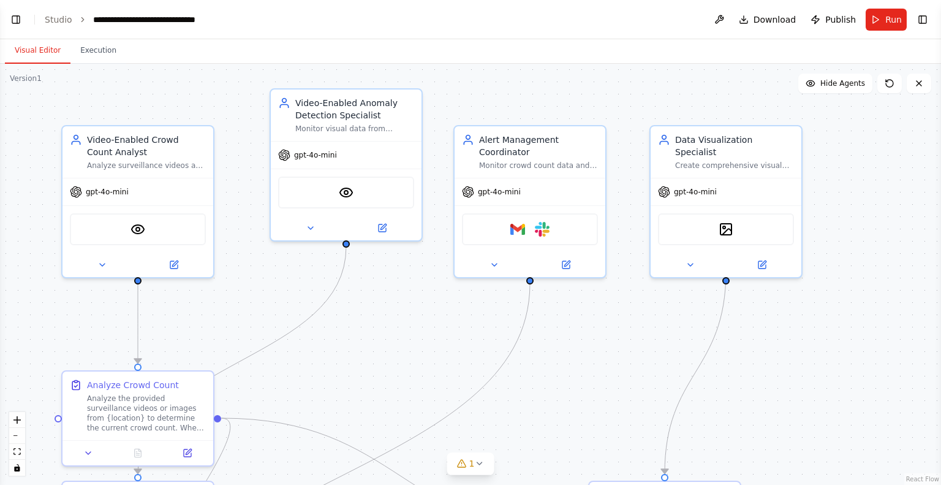
scroll to position [14678, 0]
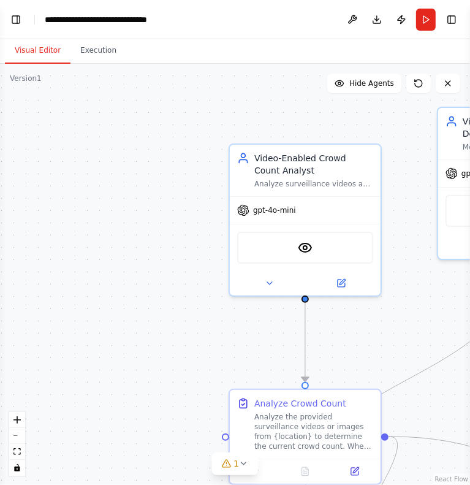
drag, startPoint x: 250, startPoint y: 283, endPoint x: 417, endPoint y: 301, distance: 168.3
click at [417, 301] on div ".deletable-edge-delete-btn { width: 20px; height: 20px; border: 0px solid #ffff…" at bounding box center [235, 274] width 470 height 421
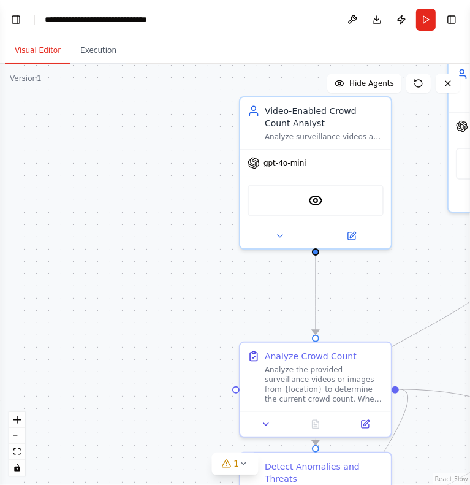
drag, startPoint x: 166, startPoint y: 282, endPoint x: 170, endPoint y: 233, distance: 49.1
click at [170, 233] on div ".deletable-edge-delete-btn { width: 20px; height: 20px; border: 0px solid #ffff…" at bounding box center [235, 274] width 470 height 421
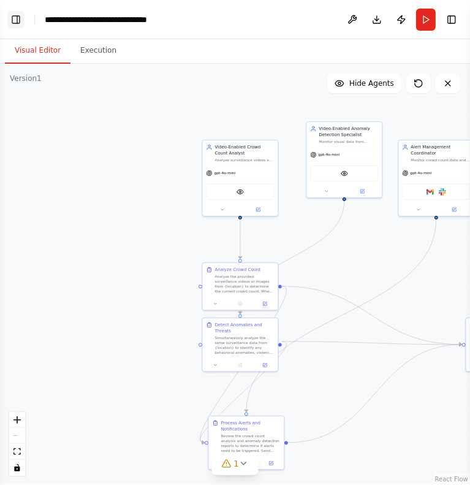
click at [16, 18] on button "Toggle Left Sidebar" at bounding box center [15, 19] width 17 height 17
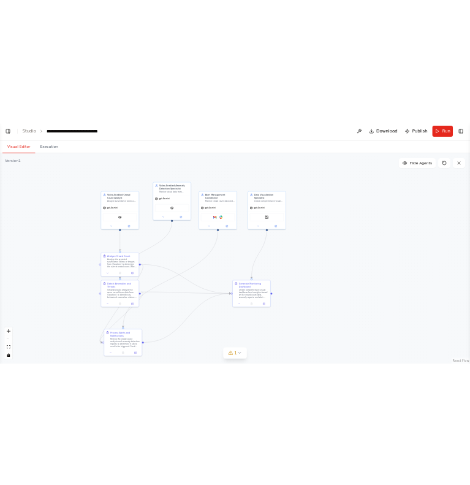
scroll to position [11567, 0]
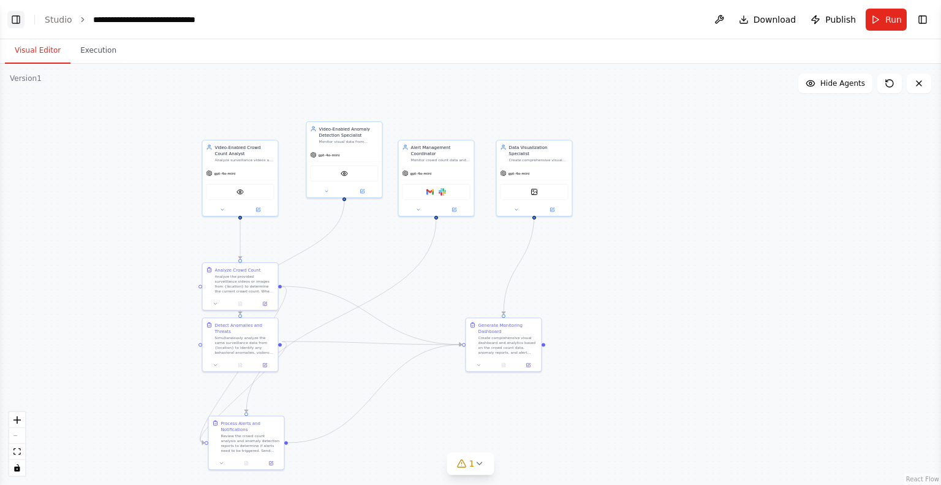
click at [12, 23] on button "Toggle Left Sidebar" at bounding box center [15, 19] width 17 height 17
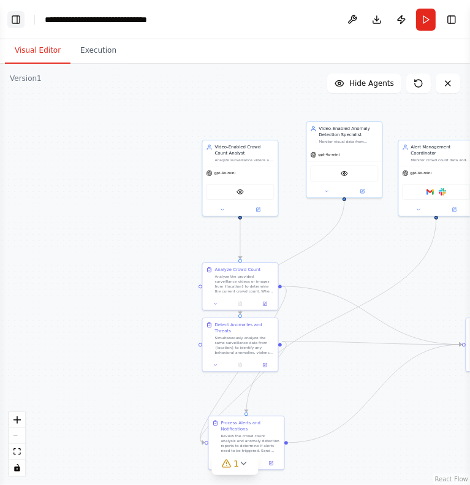
click at [16, 20] on button "Toggle Left Sidebar" at bounding box center [15, 19] width 17 height 17
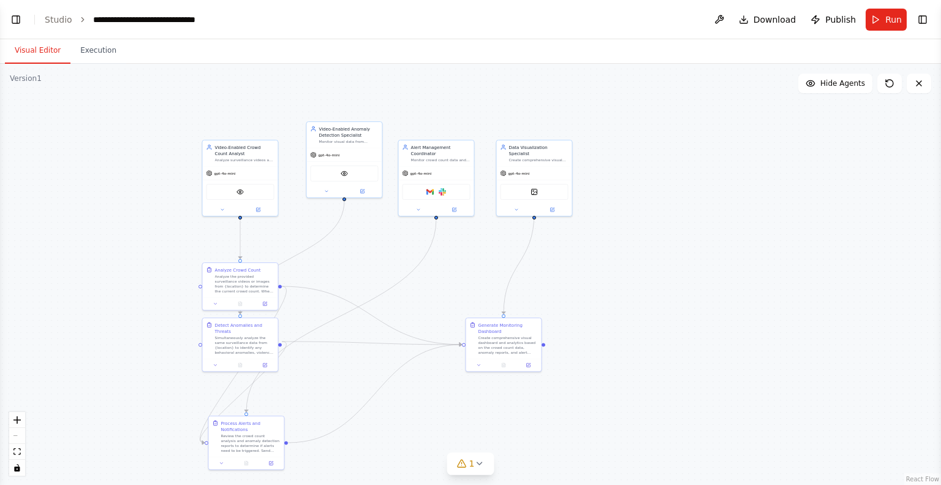
scroll to position [11567, 0]
click at [10, 21] on button "Toggle Left Sidebar" at bounding box center [15, 19] width 17 height 17
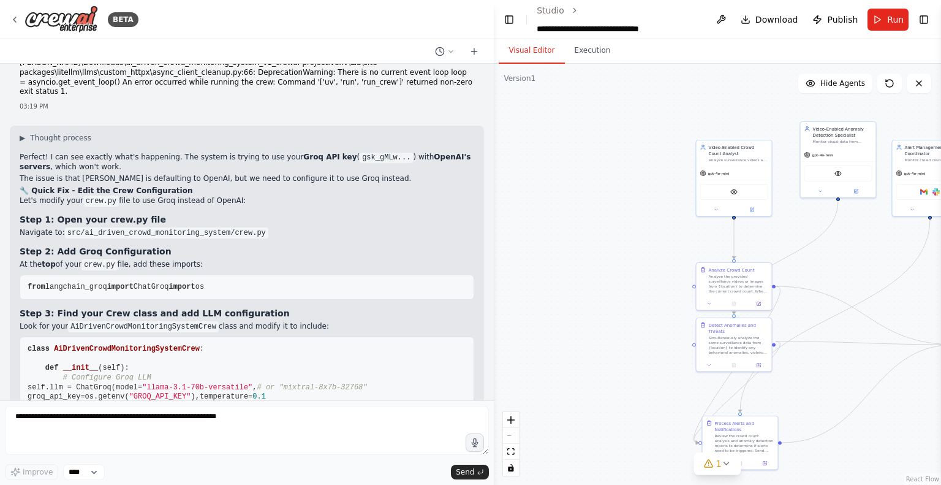
scroll to position [9334, 0]
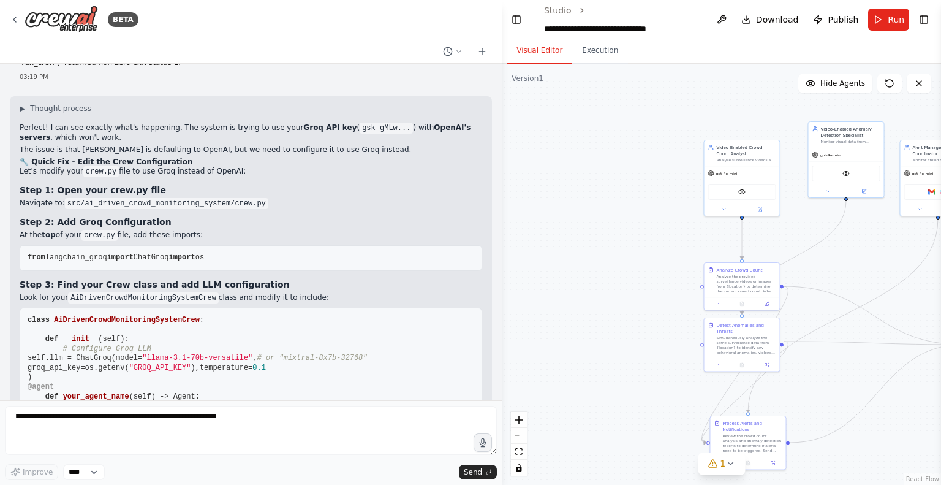
drag, startPoint x: 272, startPoint y: 139, endPoint x: 645, endPoint y: 168, distance: 374.2
click at [645, 168] on div "BETA Hello! I'm the CrewAI assistant. What kind of automation do you want to bu…" at bounding box center [470, 242] width 941 height 485
drag, startPoint x: 500, startPoint y: 167, endPoint x: 637, endPoint y: 189, distance: 138.4
click at [637, 189] on div "BETA Hello! I'm the CrewAI assistant. What kind of automation do you want to bu…" at bounding box center [470, 242] width 941 height 485
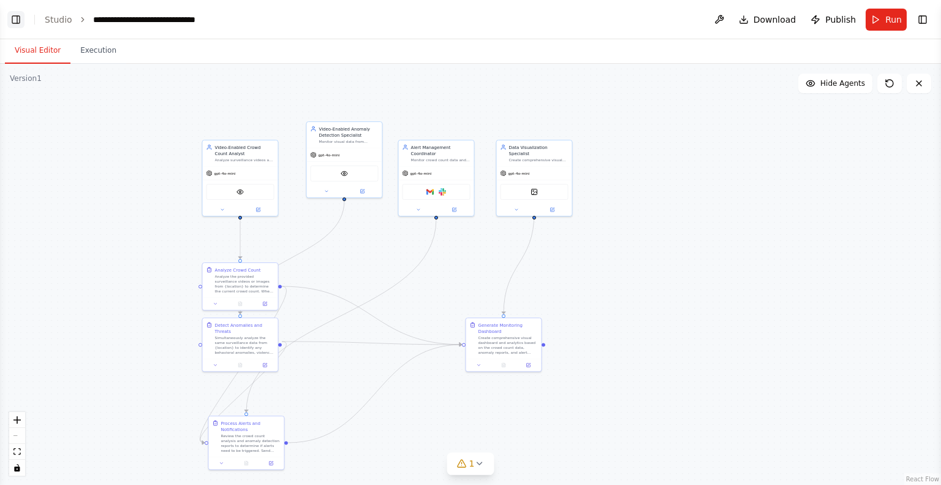
click at [10, 23] on button "Toggle Left Sidebar" at bounding box center [15, 19] width 17 height 17
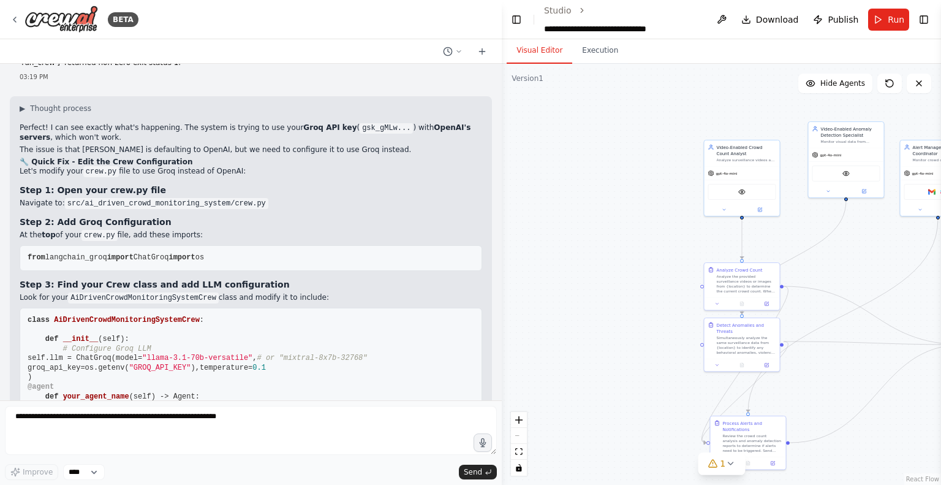
click at [234, 270] on div "Perfect! I can see exactly what's happening. The system is trying to use your G…" at bounding box center [251, 419] width 463 height 592
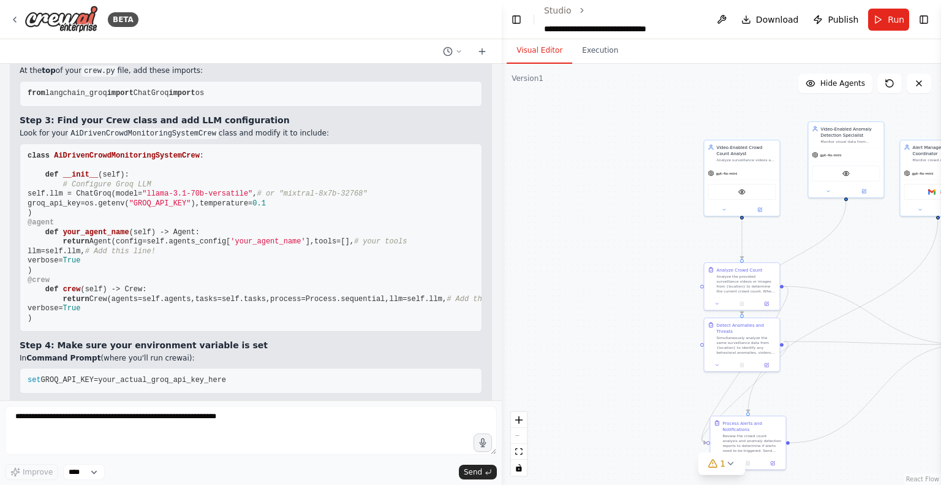
scroll to position [9476, 0]
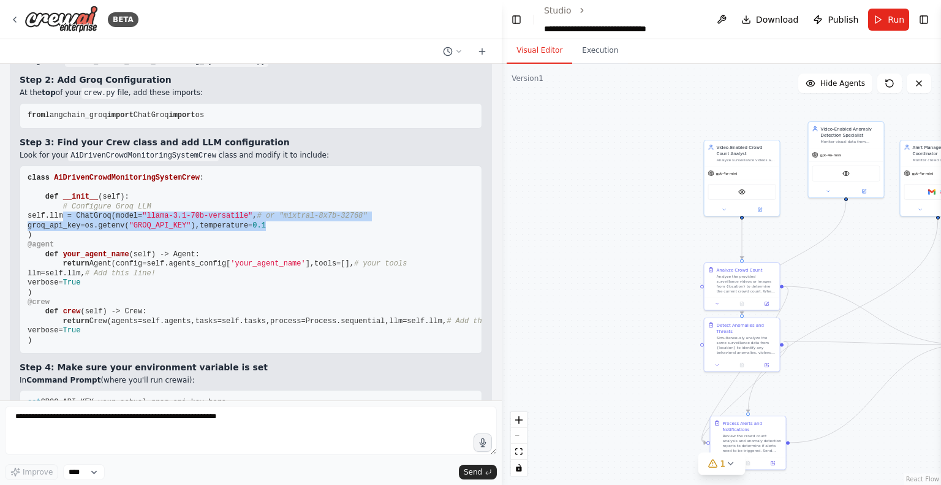
drag, startPoint x: 59, startPoint y: 194, endPoint x: 141, endPoint y: 225, distance: 87.8
click at [141, 225] on pre "class AiDrivenCrowdMonitoringSystemCrew : def __init__ ( self ): # Configure Gr…" at bounding box center [251, 259] width 463 height 188
copy code "self.llm = ChatGroq( model= "llama-3.1-70b-versatile" , # or "mixtral-8x7b-3276…"
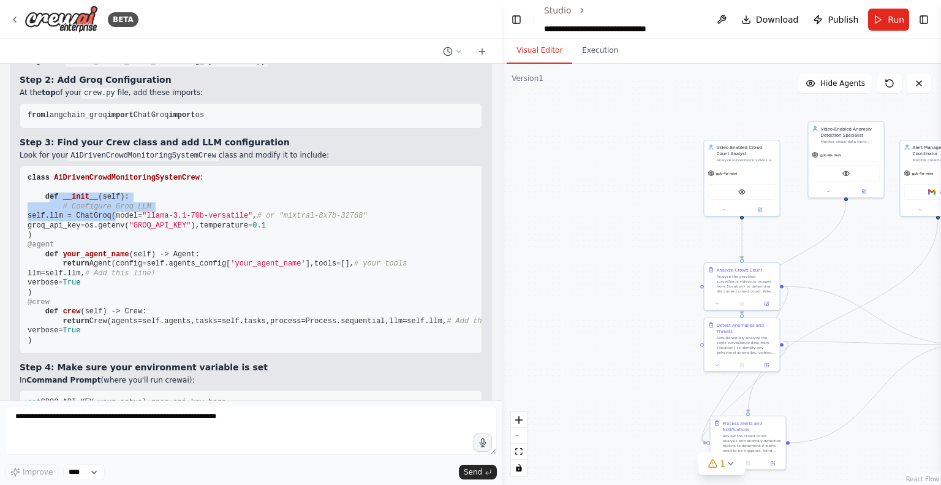
drag, startPoint x: 46, startPoint y: 173, endPoint x: 108, endPoint y: 197, distance: 66.6
click at [108, 197] on code "class AiDrivenCrowdMonitoringSystemCrew : def __init__ ( self ): # Configure Gr…" at bounding box center [281, 258] width 507 height 171
click at [67, 211] on span "self.llm = ChatGroq(" at bounding box center [72, 215] width 88 height 9
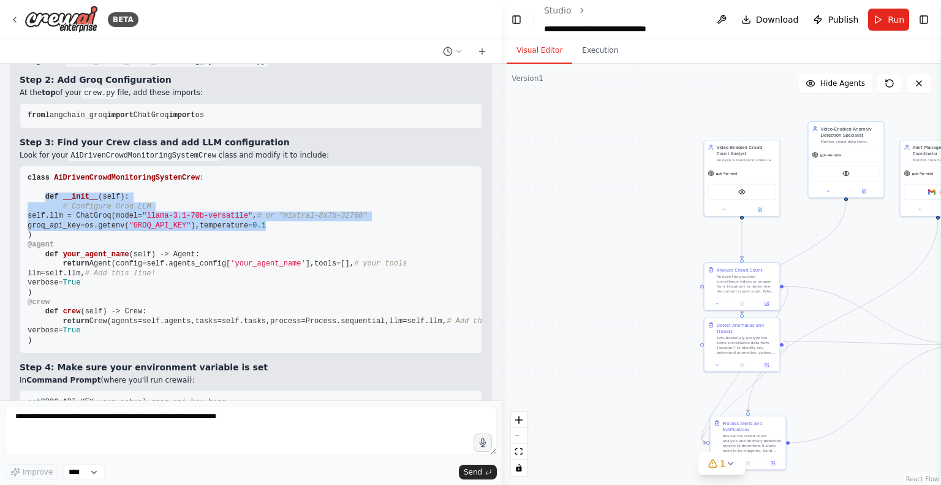
drag, startPoint x: 43, startPoint y: 176, endPoint x: 146, endPoint y: 224, distance: 112.9
click at [146, 224] on pre "class AiDrivenCrowdMonitoringSystemCrew : def __init__ ( self ): # Configure Gr…" at bounding box center [251, 259] width 463 height 188
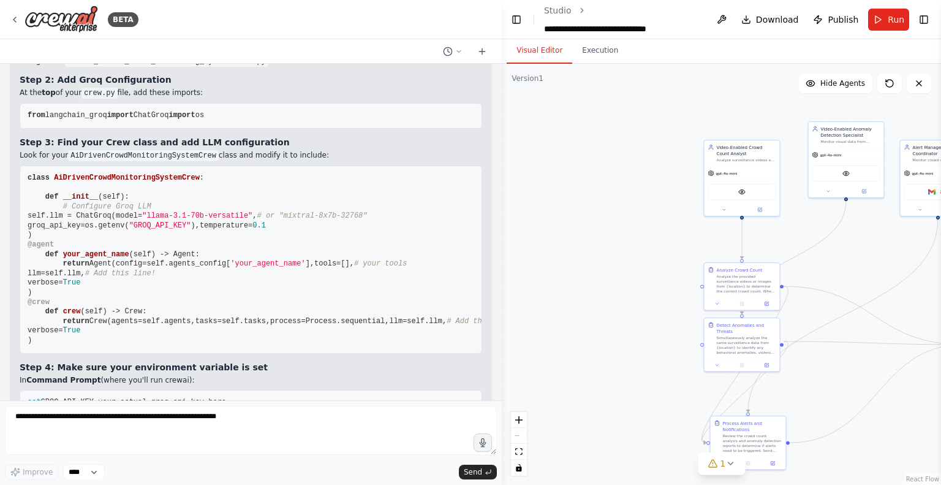
click at [129, 237] on pre "class AiDrivenCrowdMonitoringSystemCrew : def __init__ ( self ): # Configure Gr…" at bounding box center [251, 259] width 463 height 188
drag, startPoint x: 41, startPoint y: 171, endPoint x: 105, endPoint y: 213, distance: 76.6
click at [105, 213] on code "class AiDrivenCrowdMonitoringSystemCrew : def __init__ ( self ): # Configure Gr…" at bounding box center [281, 258] width 507 height 171
drag, startPoint x: 42, startPoint y: 173, endPoint x: 69, endPoint y: 235, distance: 67.5
click at [69, 235] on pre "class AiDrivenCrowdMonitoringSystemCrew : def __init__ ( self ): # Configure Gr…" at bounding box center [251, 259] width 463 height 188
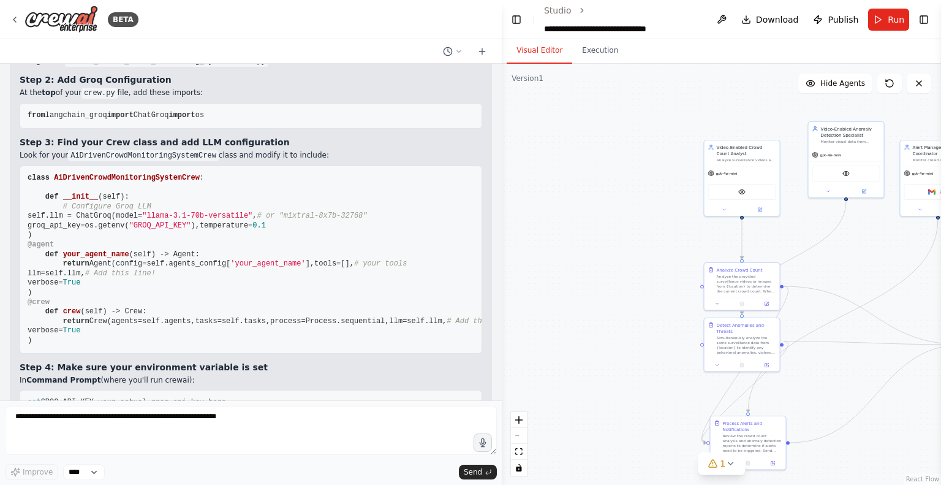
copy code "def __init__ ( self ): # Configure Groq LLM self.llm = ChatGroq( model= "llama-…"
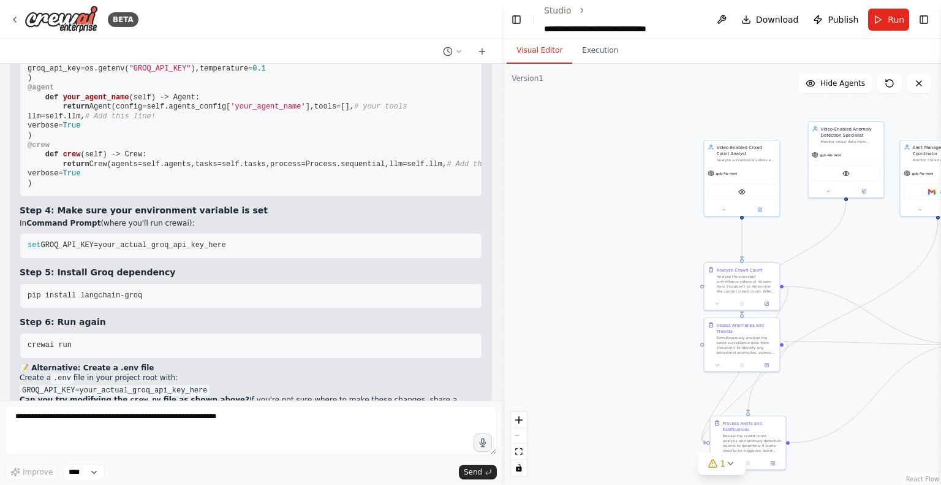
scroll to position [9634, 0]
drag, startPoint x: 74, startPoint y: 143, endPoint x: 128, endPoint y: 140, distance: 54.0
click at [85, 119] on span "llm=self.llm," at bounding box center [57, 115] width 58 height 9
copy span "llm=self.llm,"
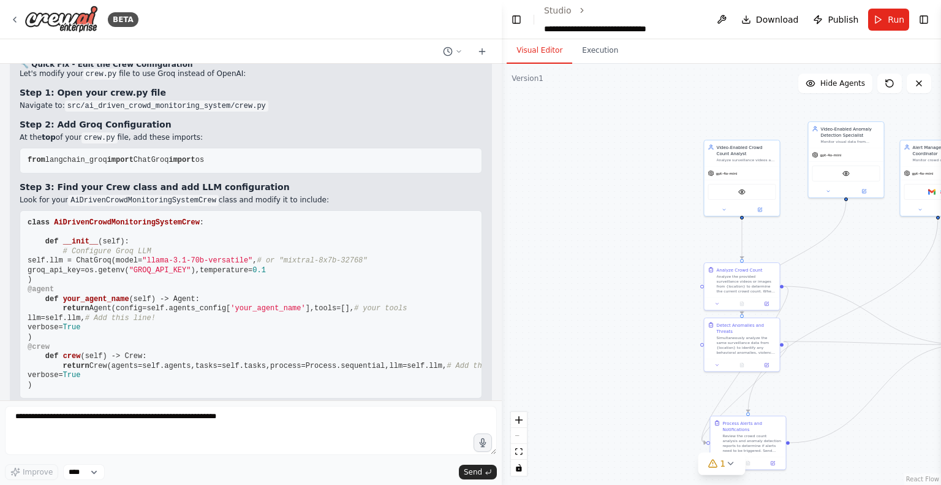
scroll to position [9429, 0]
drag, startPoint x: 105, startPoint y: 249, endPoint x: 196, endPoint y: 251, distance: 91.3
click at [196, 258] on span ""llama-3.1-70b-versatile"" at bounding box center [197, 262] width 110 height 9
copy span "llama-3.1-70b-versatile"
drag, startPoint x: 42, startPoint y: 217, endPoint x: 133, endPoint y: 267, distance: 103.9
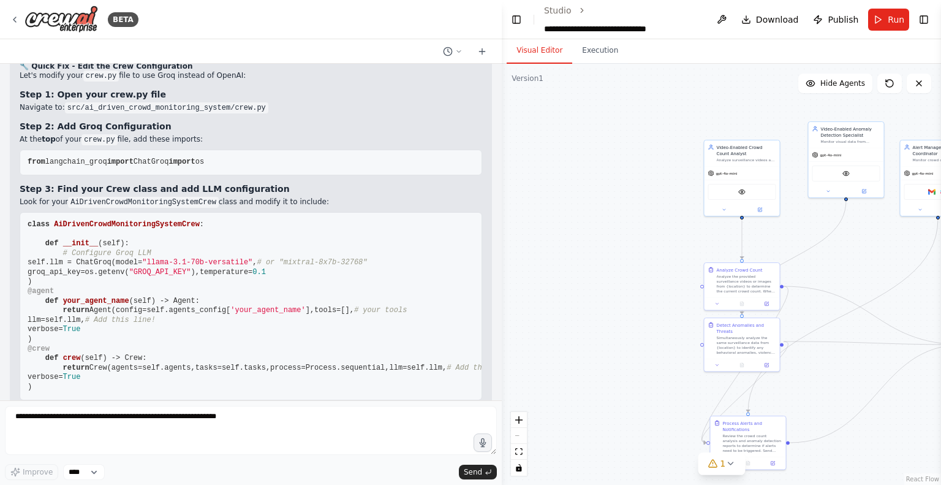
click at [133, 267] on code "class AiDrivenCrowdMonitoringSystemCrew : def __init__ ( self ): # Configure Gr…" at bounding box center [281, 305] width 507 height 171
drag, startPoint x: 42, startPoint y: 221, endPoint x: 127, endPoint y: 282, distance: 104.4
click at [127, 282] on pre "class AiDrivenCrowdMonitoringSystemCrew : def __init__ ( self ): # Configure Gr…" at bounding box center [251, 306] width 463 height 188
copy code "def __init__ ( self ): # Configure Groq LLM self.llm = ChatGroq( model= "llama-…"
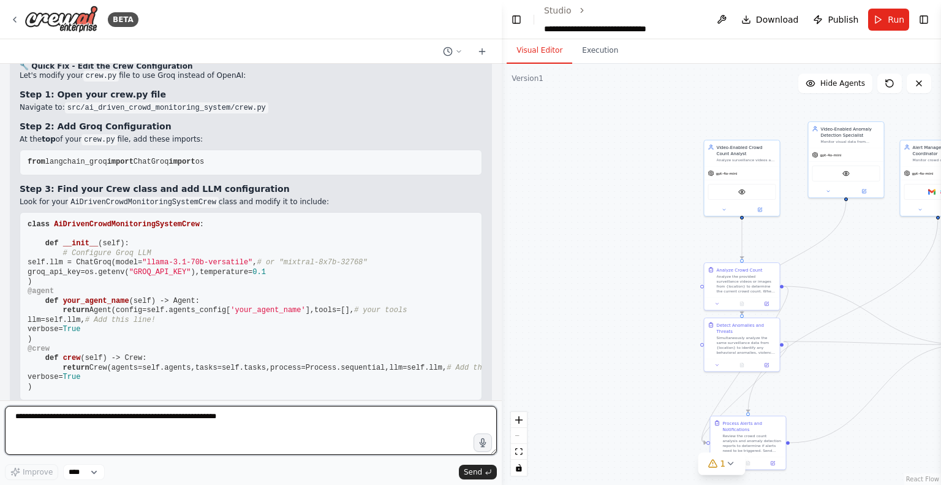
click at [153, 417] on textarea at bounding box center [251, 430] width 492 height 49
type textarea "**********"
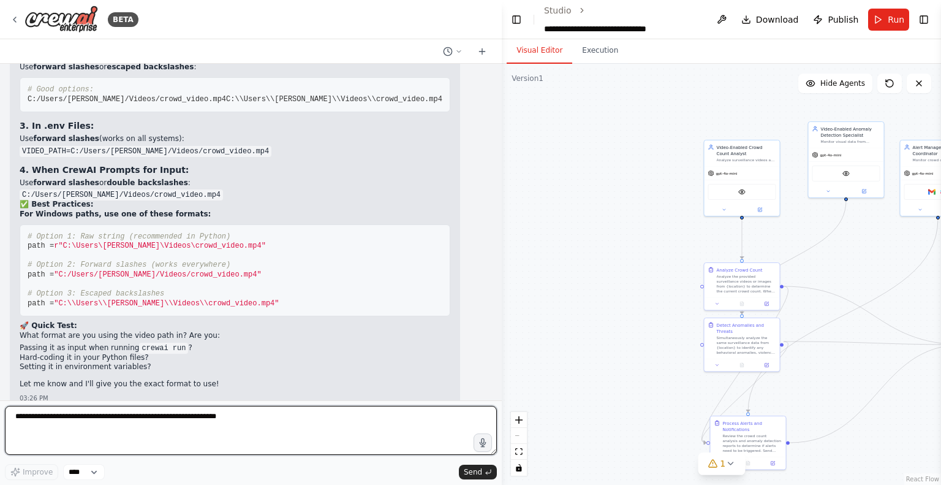
scroll to position [10288, 0]
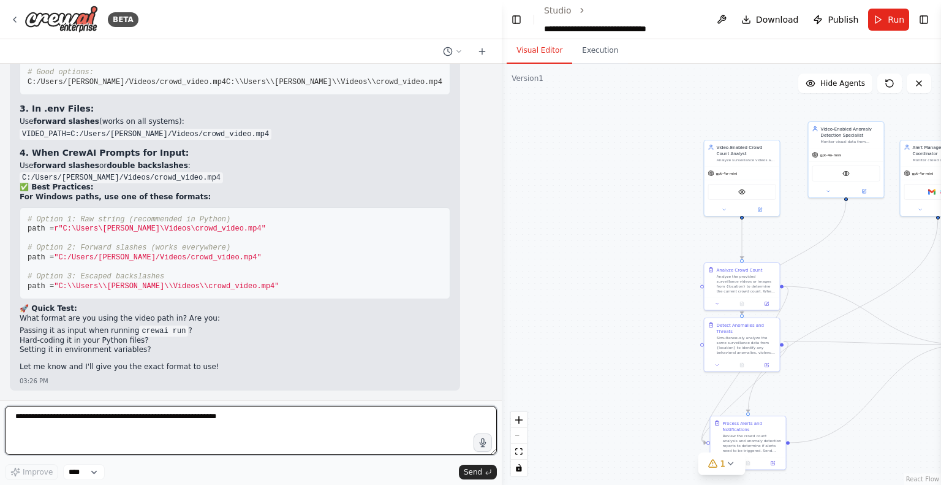
click at [159, 418] on textarea at bounding box center [251, 430] width 492 height 49
click at [85, 416] on textarea at bounding box center [251, 430] width 492 height 49
paste textarea "**********"
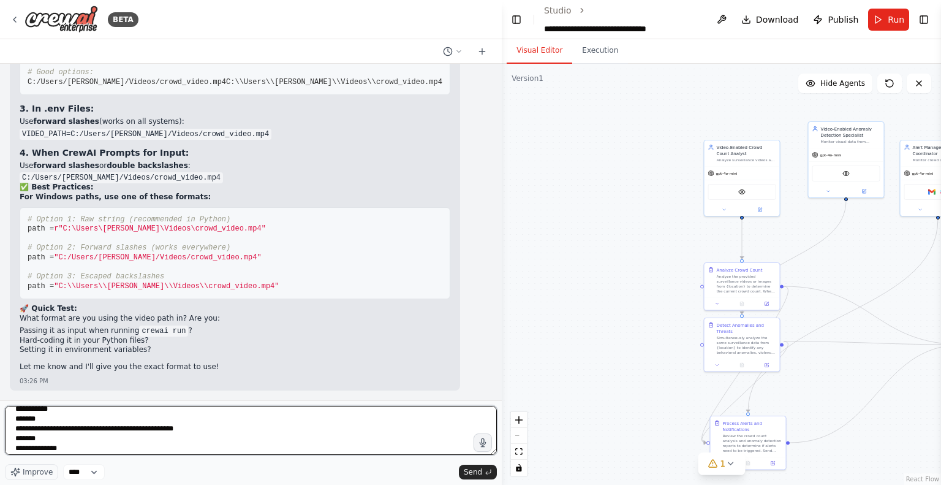
scroll to position [412, 0]
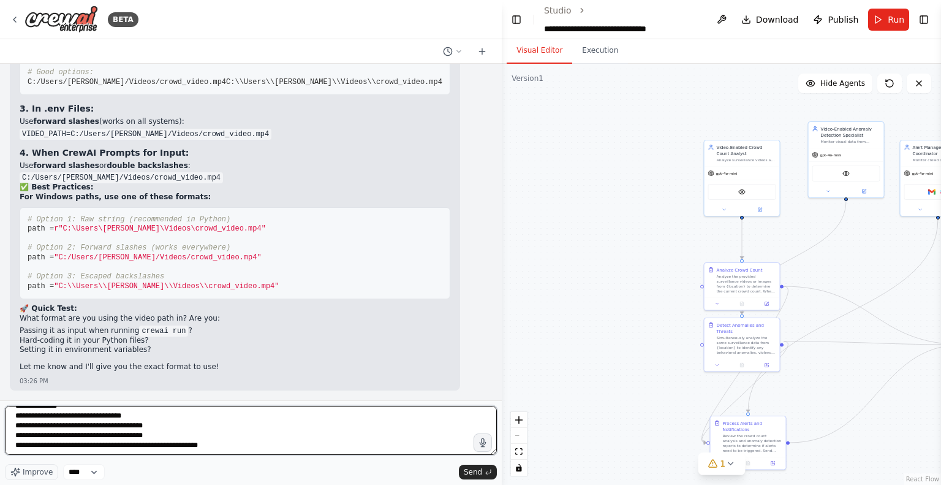
type textarea "**********"
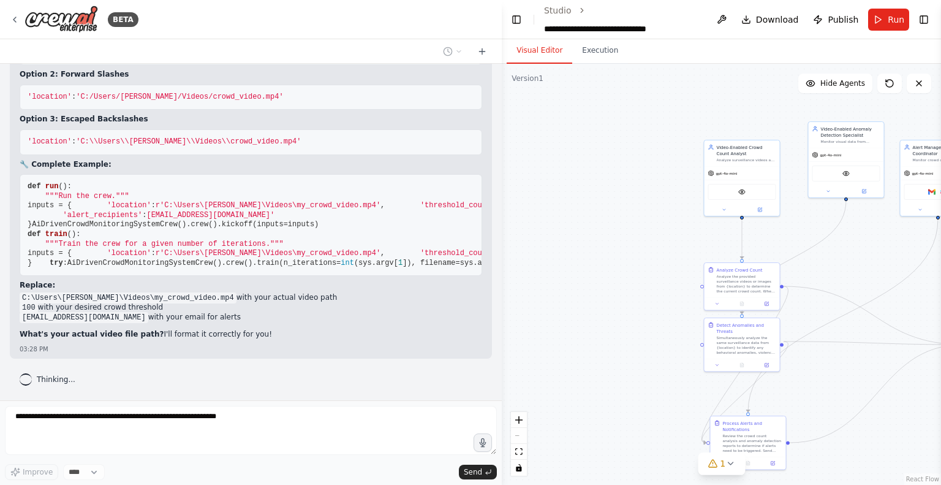
scroll to position [12311, 0]
click at [119, 358] on div "BETA Hello! I'm the CrewAI assistant. What kind of automation do you want to bu…" at bounding box center [251, 242] width 502 height 485
click at [119, 358] on div "▶ Thought process Perfect! Yes, you should replace the 'location': 'sample_valu…" at bounding box center [251, 125] width 482 height 465
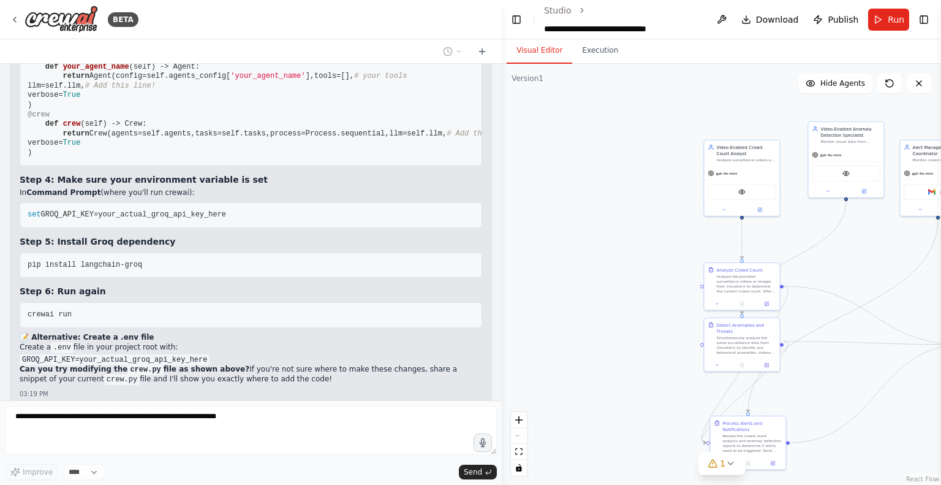
scroll to position [9661, 0]
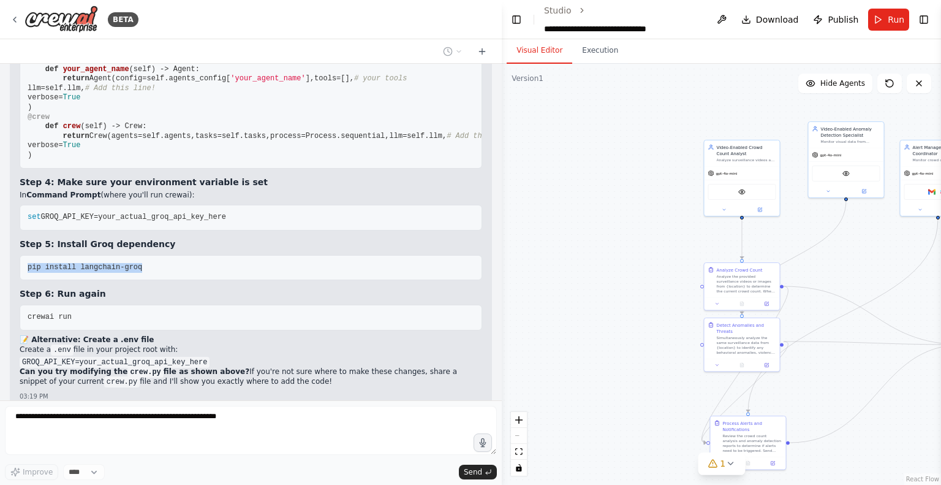
drag, startPoint x: 140, startPoint y: 345, endPoint x: 27, endPoint y: 347, distance: 113.4
click at [27, 281] on pre "pip install langchain-groq" at bounding box center [251, 268] width 463 height 26
copy span "pip install langchain-groq"
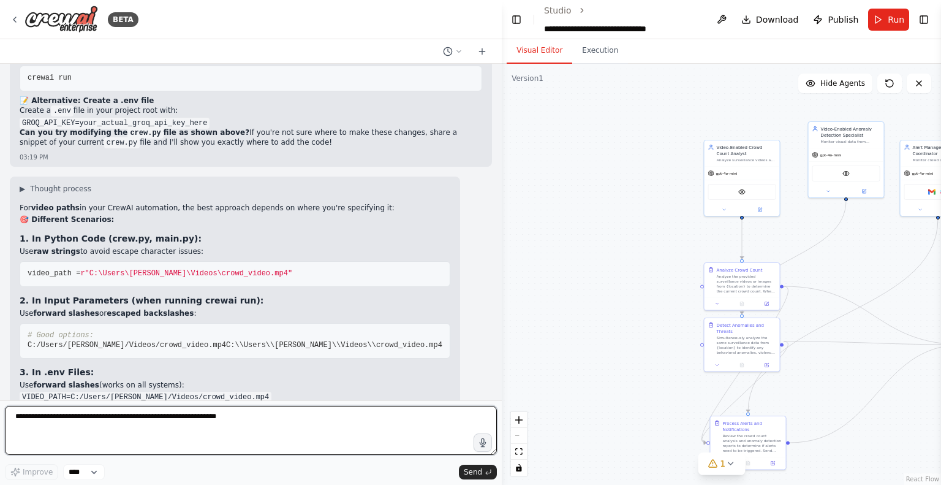
scroll to position [9901, 0]
click at [118, 417] on textarea at bounding box center [251, 430] width 492 height 49
paste textarea "**********"
type textarea "**********"
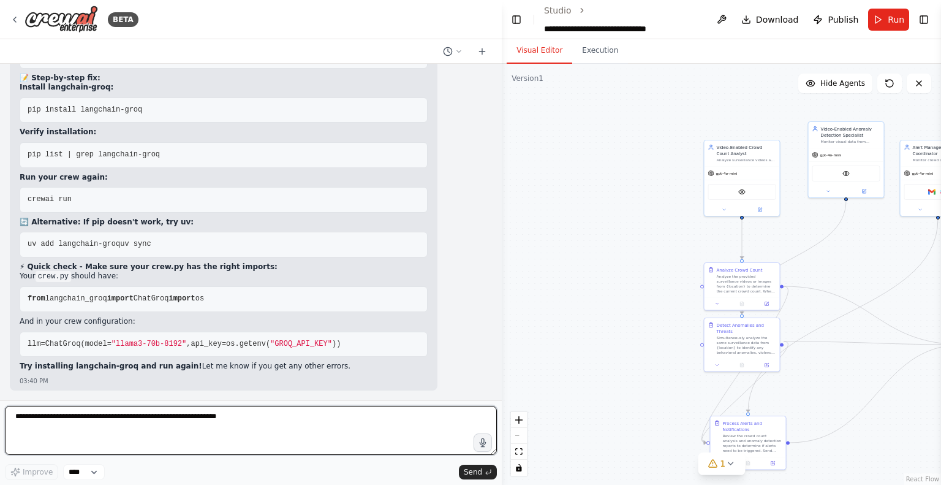
scroll to position [12839, 0]
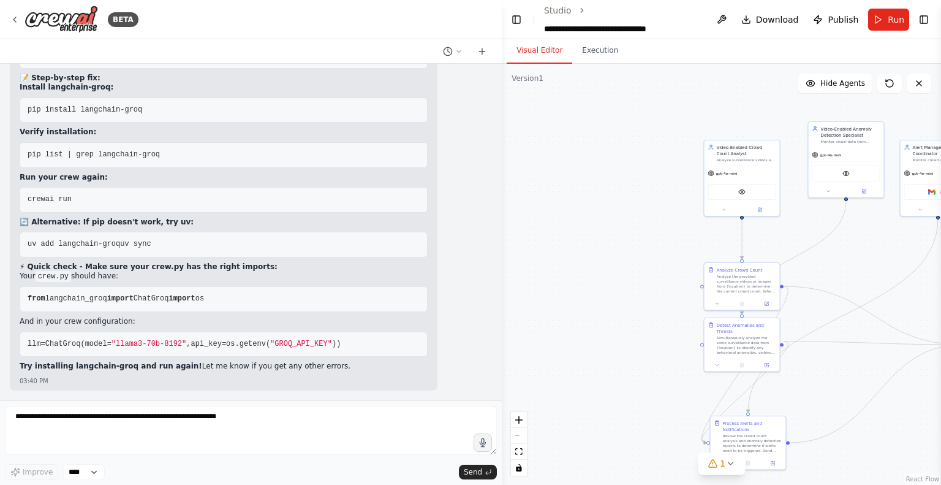
click at [206, 227] on h2 "🔄 Alternative: If pip doesn't work, try uv:" at bounding box center [224, 222] width 408 height 10
drag, startPoint x: 115, startPoint y: 203, endPoint x: 26, endPoint y: 200, distance: 89.5
click at [26, 69] on pre "uv add langchain-groq" at bounding box center [224, 56] width 408 height 26
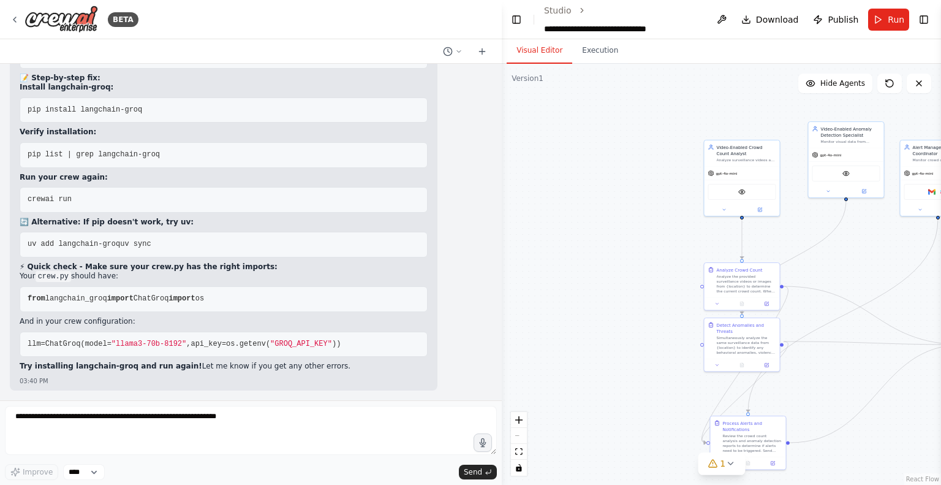
copy span "uv add langchain-groq"
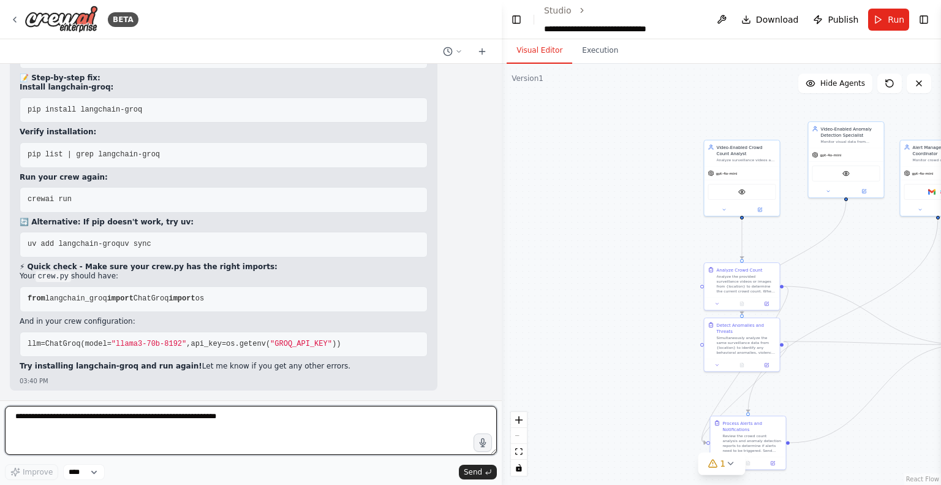
click at [67, 417] on textarea at bounding box center [251, 430] width 492 height 49
paste textarea "**********"
type textarea "**********"
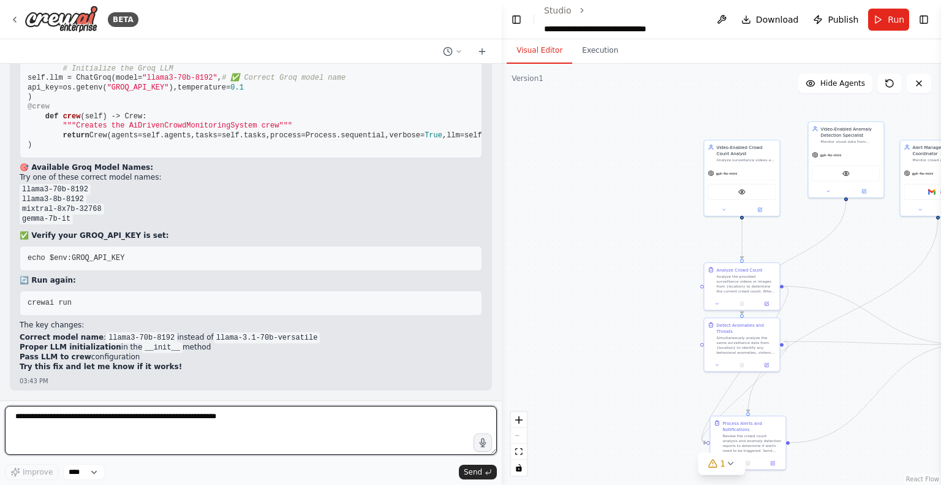
scroll to position [13574, 0]
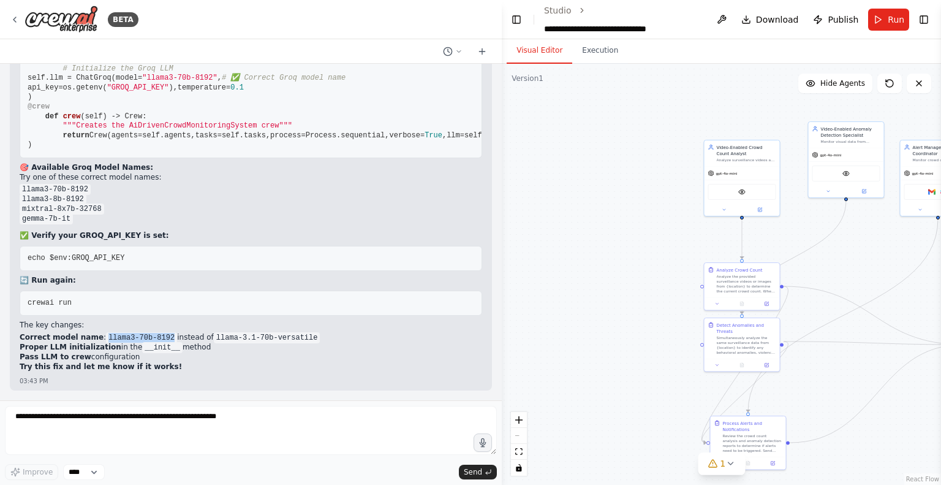
drag, startPoint x: 96, startPoint y: 355, endPoint x: 156, endPoint y: 358, distance: 60.7
click at [156, 358] on ol "Correct model name : llama3-70b-8192 instead of llama-3.1-70b-versatile Proper …" at bounding box center [251, 347] width 463 height 29
copy code "llama3-70b-8192"
click at [227, 372] on p "Try this fix and let me know if it works!" at bounding box center [251, 367] width 463 height 10
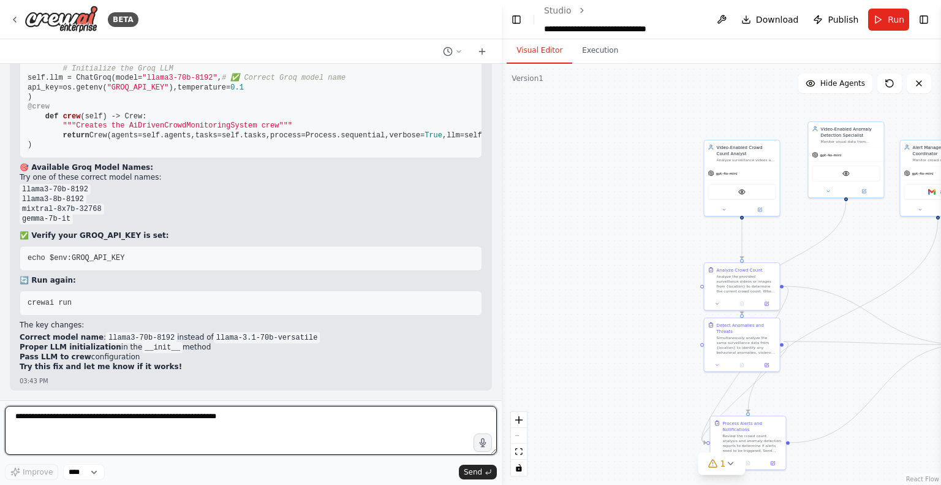
click at [189, 429] on textarea at bounding box center [251, 430] width 492 height 49
paste textarea "**********"
type textarea "**********"
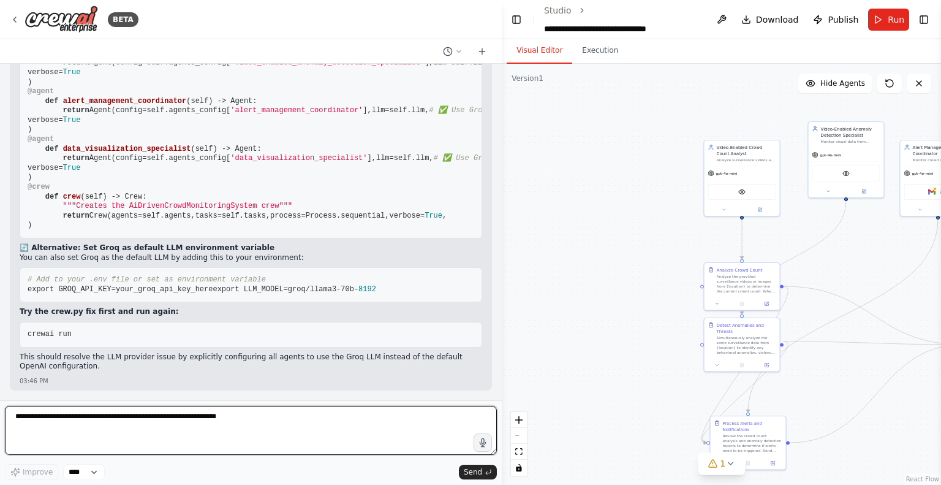
scroll to position [14559, 0]
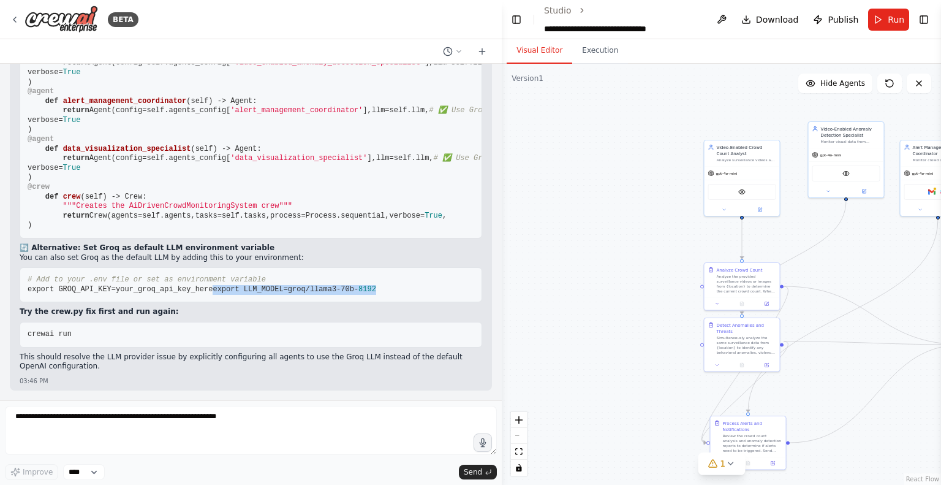
drag, startPoint x: 26, startPoint y: 289, endPoint x: 176, endPoint y: 293, distance: 150.8
click at [176, 293] on pre "# Add to your .env file or set as environment variable export GROQ_API_KEY=your…" at bounding box center [251, 284] width 463 height 35
copy span "export LLM_MODEL=groq/llama3-70b- 8192"
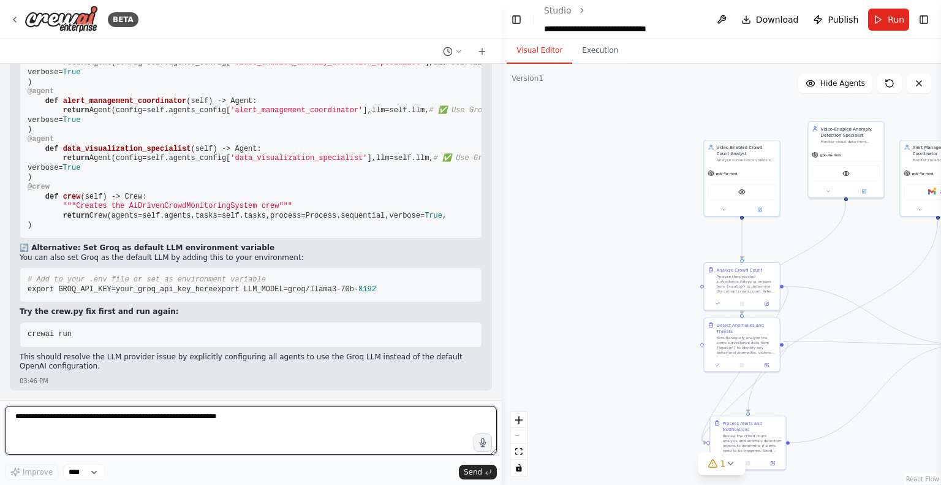
click at [190, 415] on textarea at bounding box center [251, 430] width 492 height 49
paste textarea "**********"
type textarea "**********"
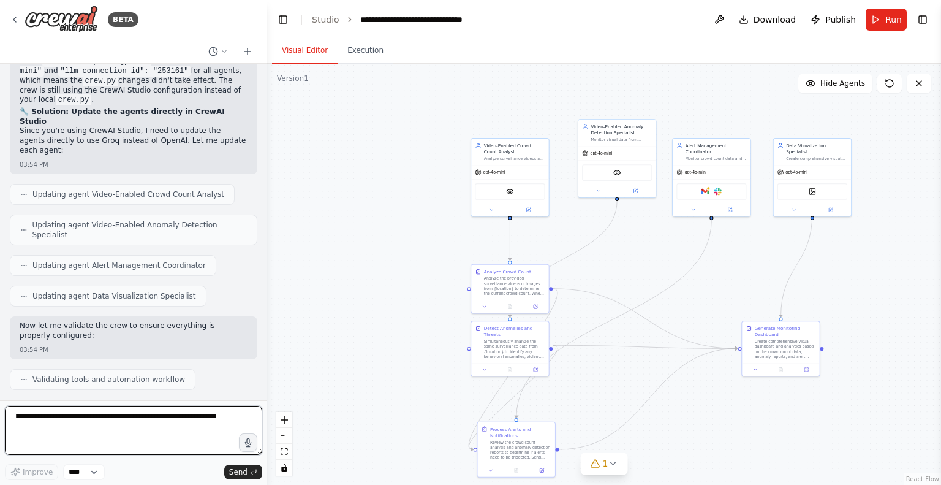
scroll to position [20535, 0]
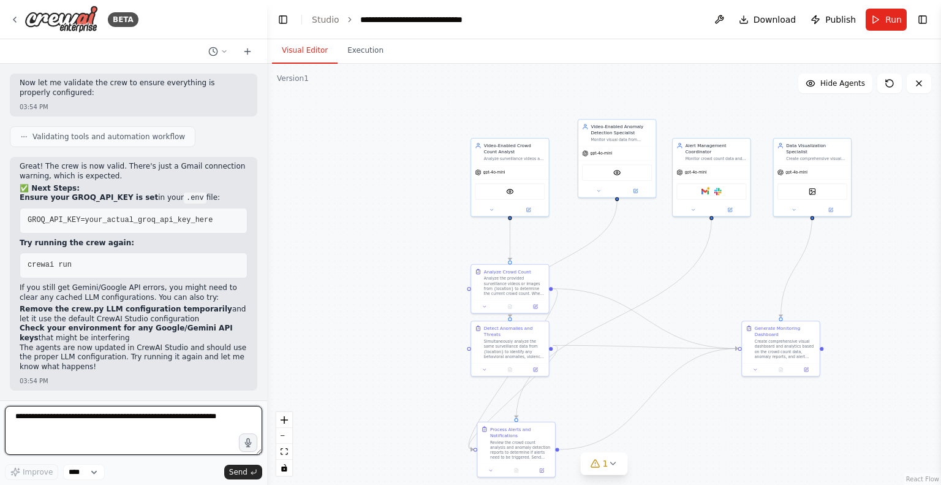
drag, startPoint x: 501, startPoint y: 168, endPoint x: 267, endPoint y: 189, distance: 234.9
click at [267, 189] on div "BETA Hello! I'm the CrewAI assistant. What kind of automation do you want to bu…" at bounding box center [470, 242] width 941 height 485
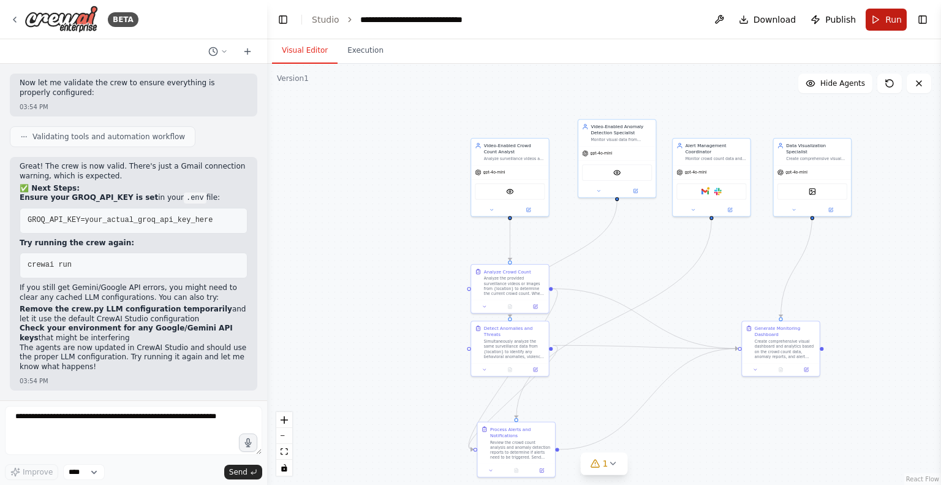
click at [876, 28] on button "Run" at bounding box center [886, 20] width 41 height 22
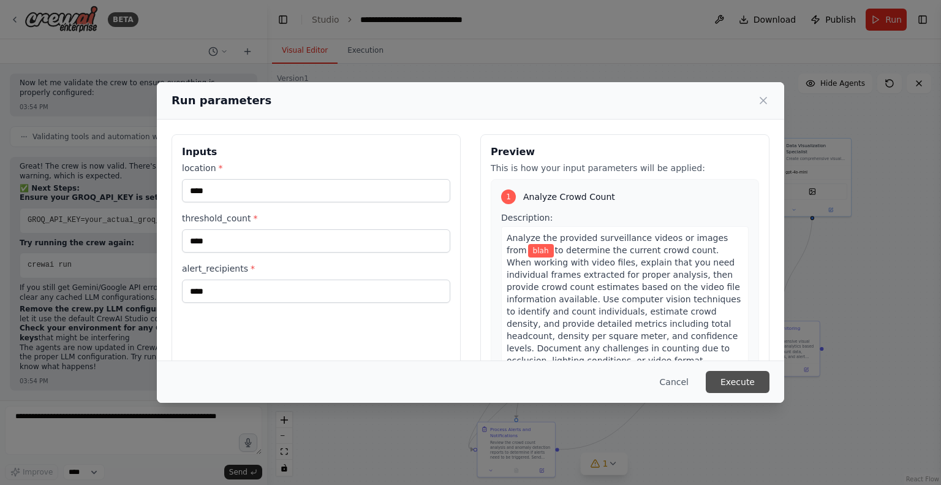
click at [729, 377] on button "Execute" at bounding box center [738, 382] width 64 height 22
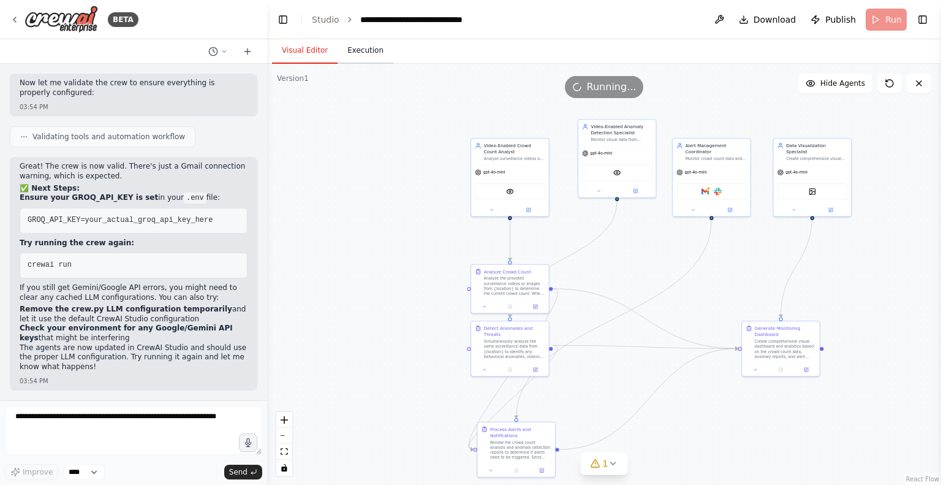
click at [360, 51] on button "Execution" at bounding box center [366, 51] width 56 height 26
click at [314, 52] on button "Visual Editor" at bounding box center [305, 51] width 66 height 26
click at [358, 50] on button "Execution" at bounding box center [366, 51] width 56 height 26
click at [298, 53] on button "Visual Editor" at bounding box center [305, 51] width 66 height 26
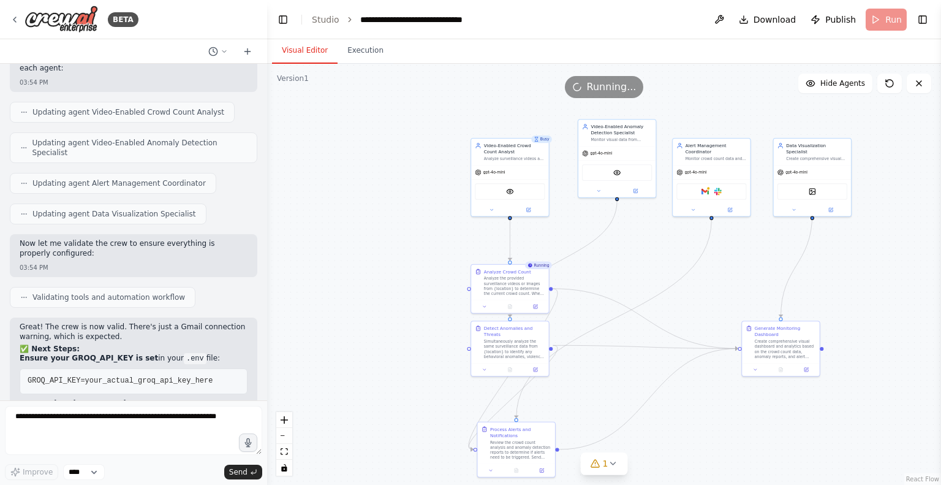
scroll to position [20024, 0]
click at [600, 197] on div "Video-Enabled Anomaly Detection Specialist Monitor visual data from {location} …" at bounding box center [617, 158] width 79 height 79
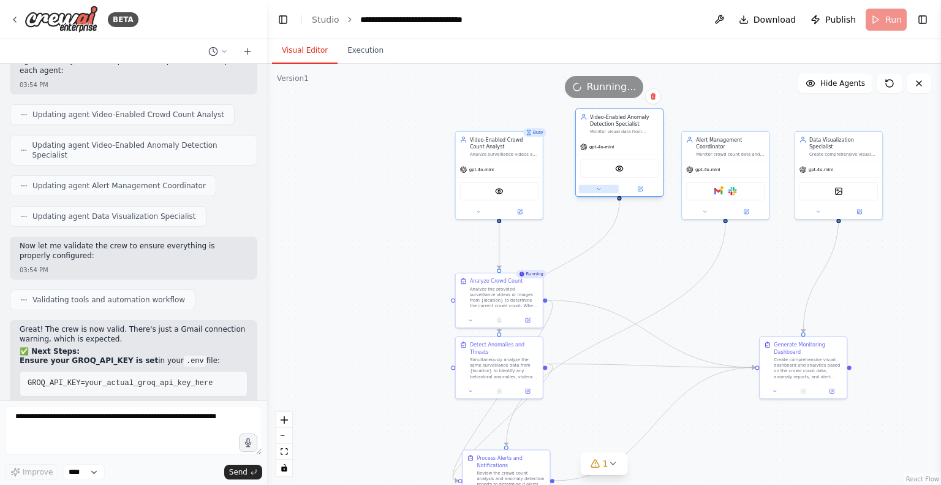
click at [600, 186] on icon at bounding box center [599, 189] width 6 height 6
click at [702, 271] on icon "button" at bounding box center [703, 271] width 6 height 6
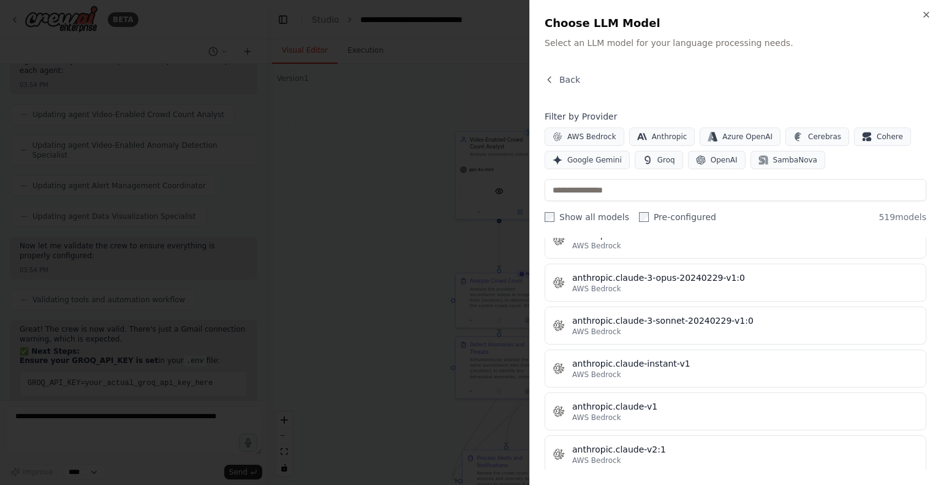
scroll to position [1129, 0]
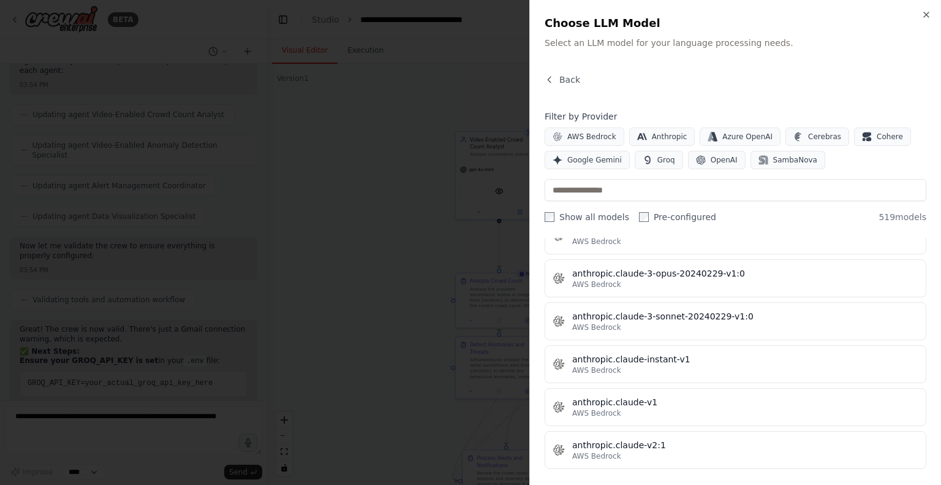
click at [395, 346] on div at bounding box center [470, 242] width 941 height 485
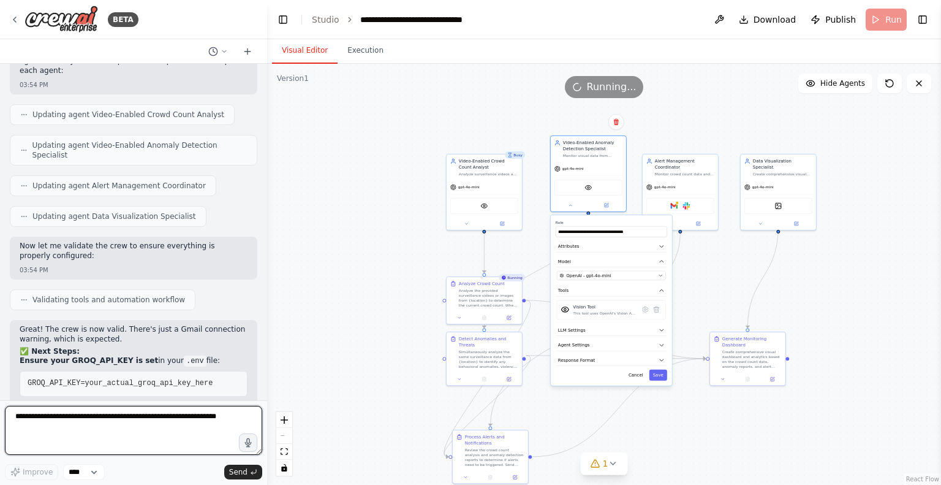
click at [123, 421] on textarea at bounding box center [133, 430] width 257 height 49
